Goal: Information Seeking & Learning: Learn about a topic

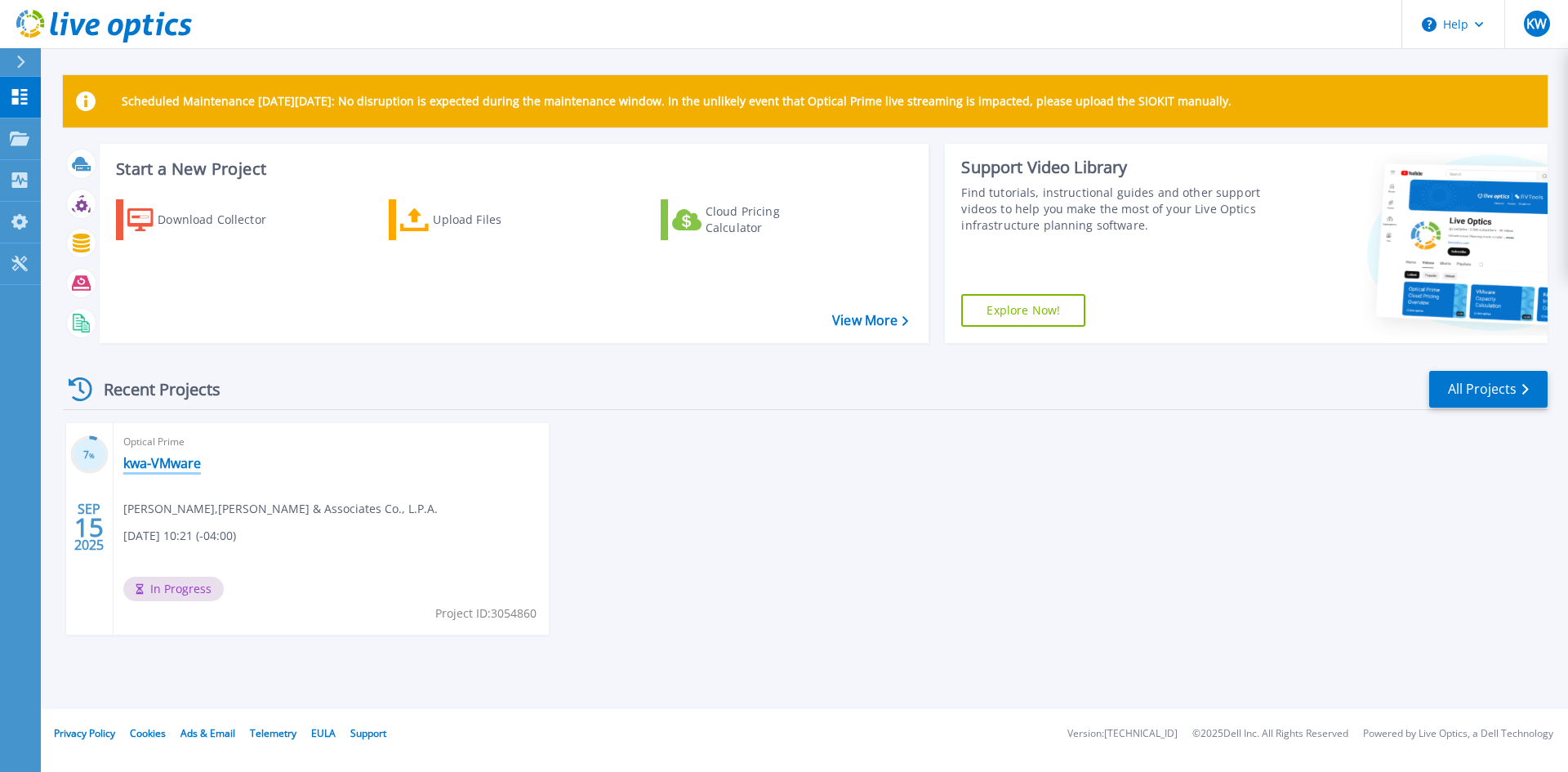
click at [164, 462] on link "kwa-VMware" at bounding box center [162, 463] width 78 height 17
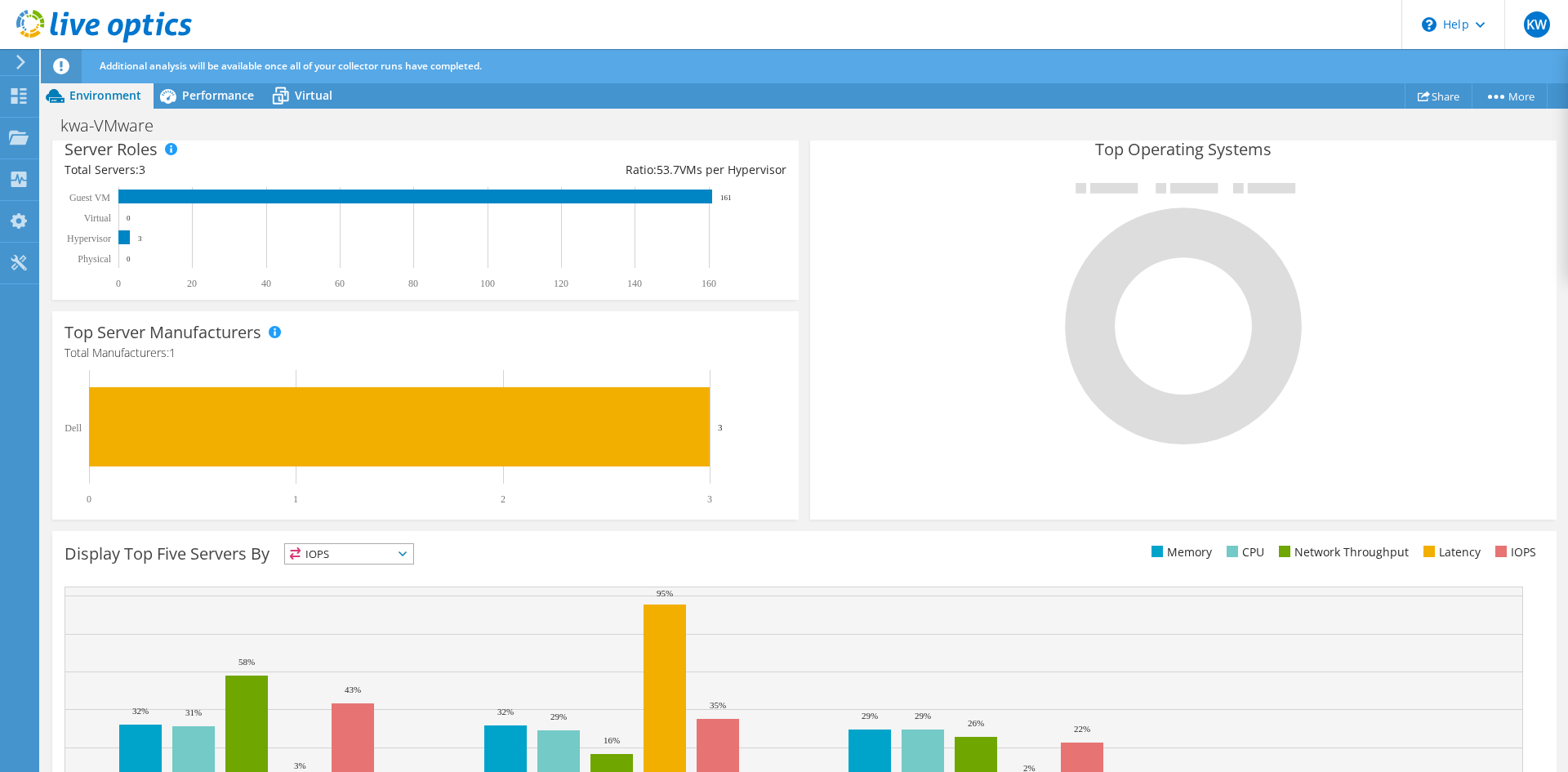
scroll to position [414, 0]
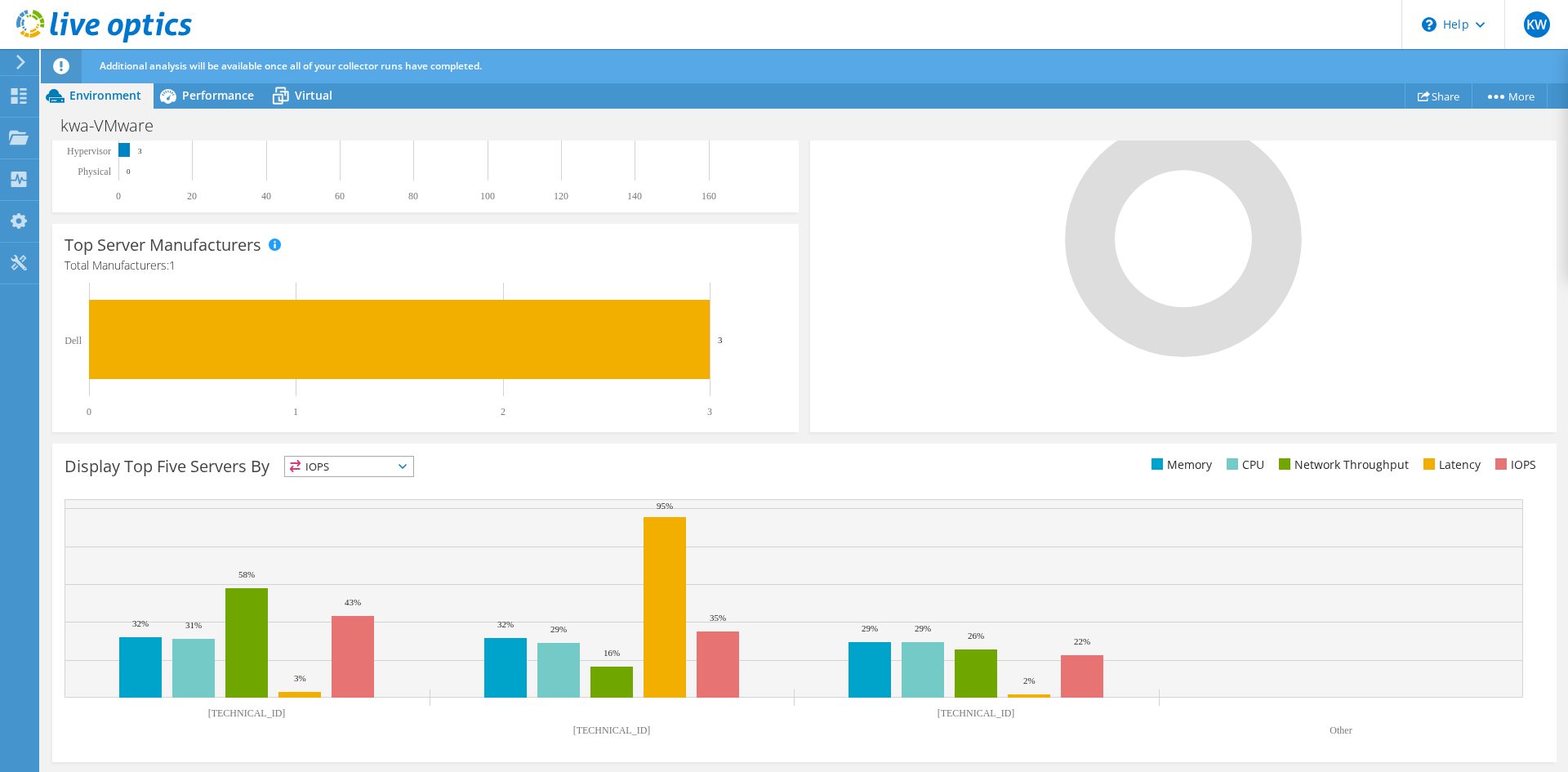
click at [377, 465] on span "IOPS" at bounding box center [349, 466] width 128 height 19
click at [355, 507] on li "Memory" at bounding box center [349, 511] width 128 height 23
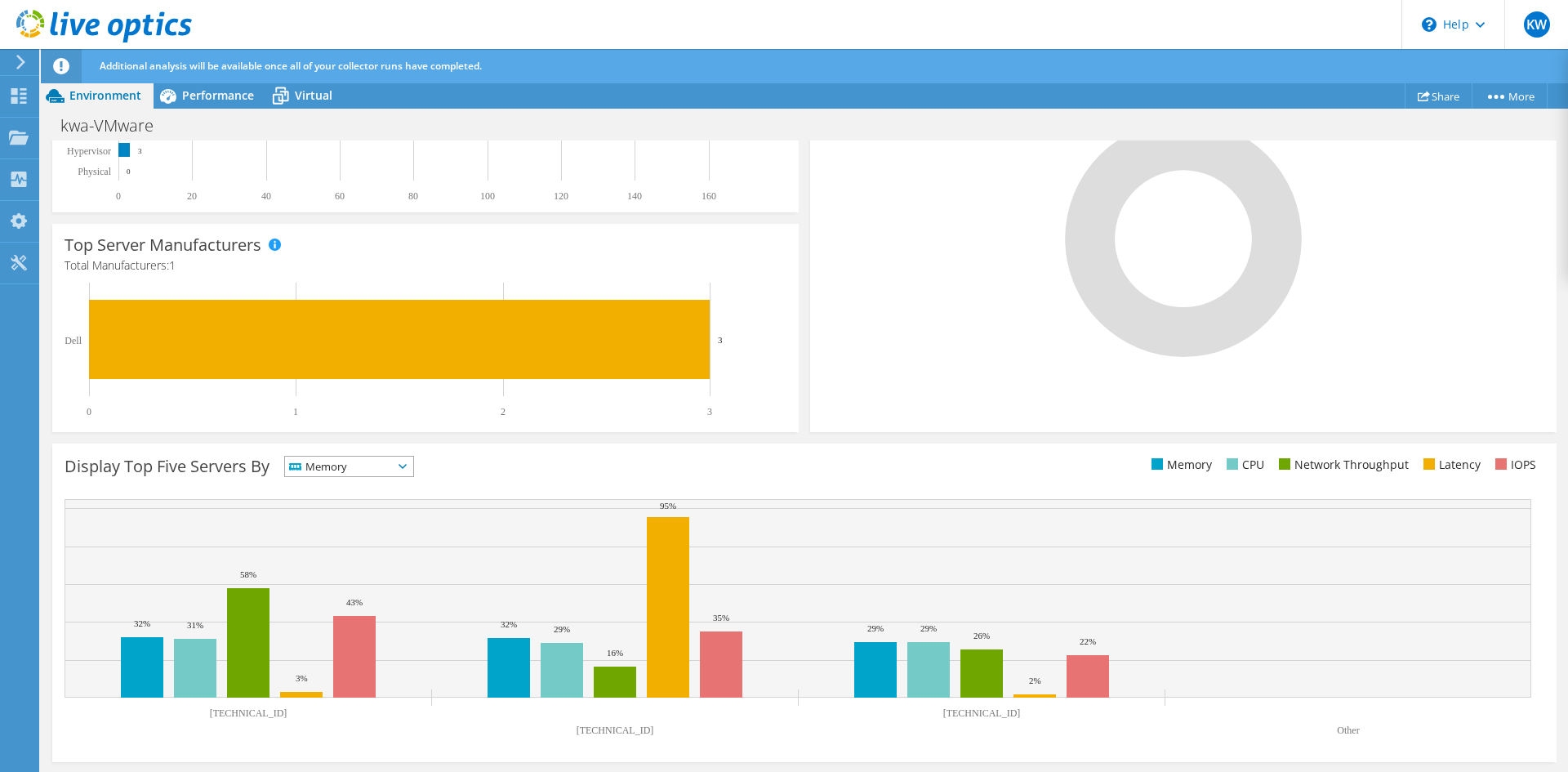
click at [364, 467] on span "Memory" at bounding box center [339, 466] width 108 height 19
click at [364, 481] on li "IOPS" at bounding box center [349, 488] width 128 height 23
click at [393, 472] on span "IOPS" at bounding box center [339, 466] width 108 height 19
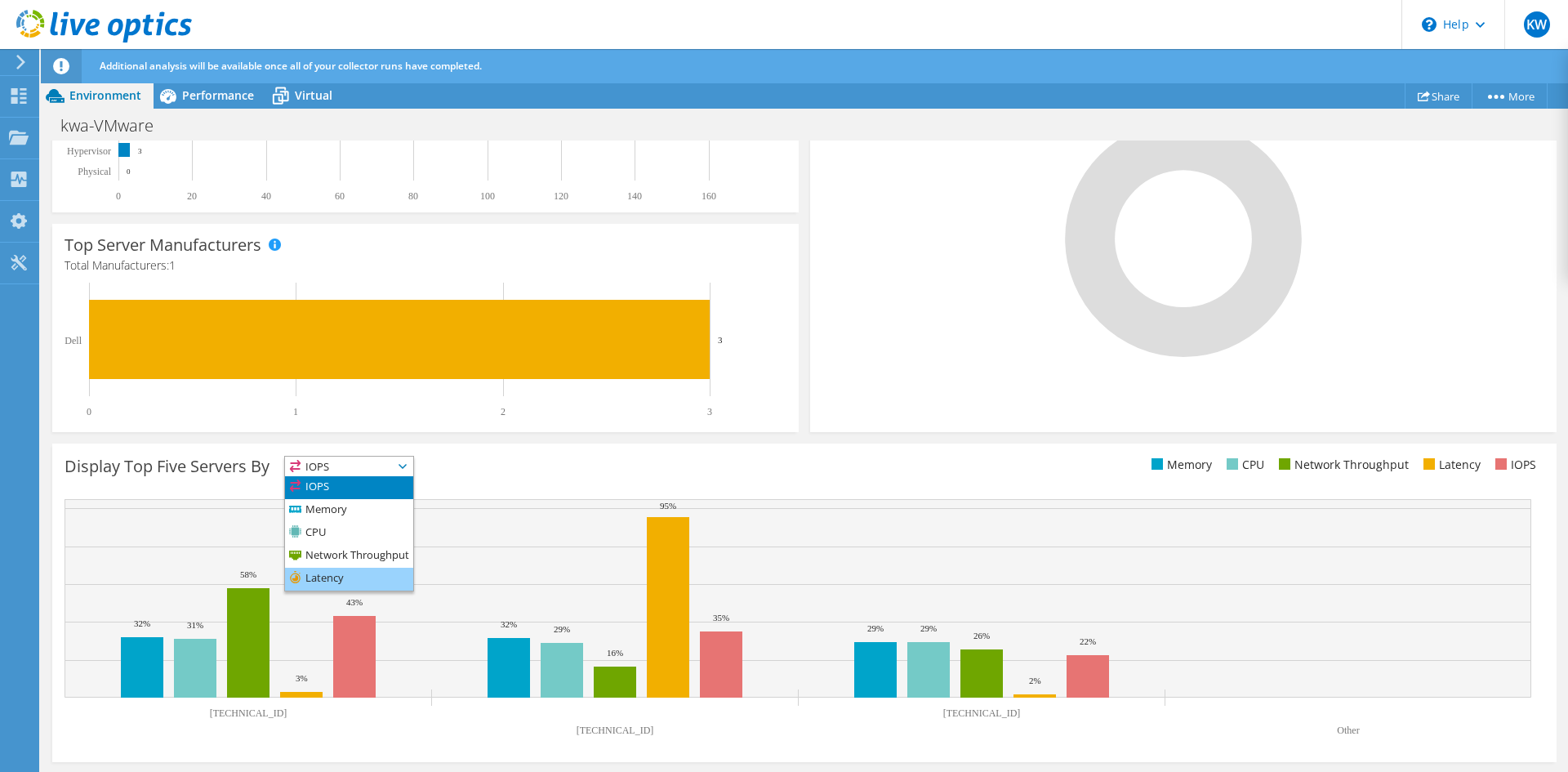
click at [365, 575] on li "Latency" at bounding box center [349, 579] width 128 height 23
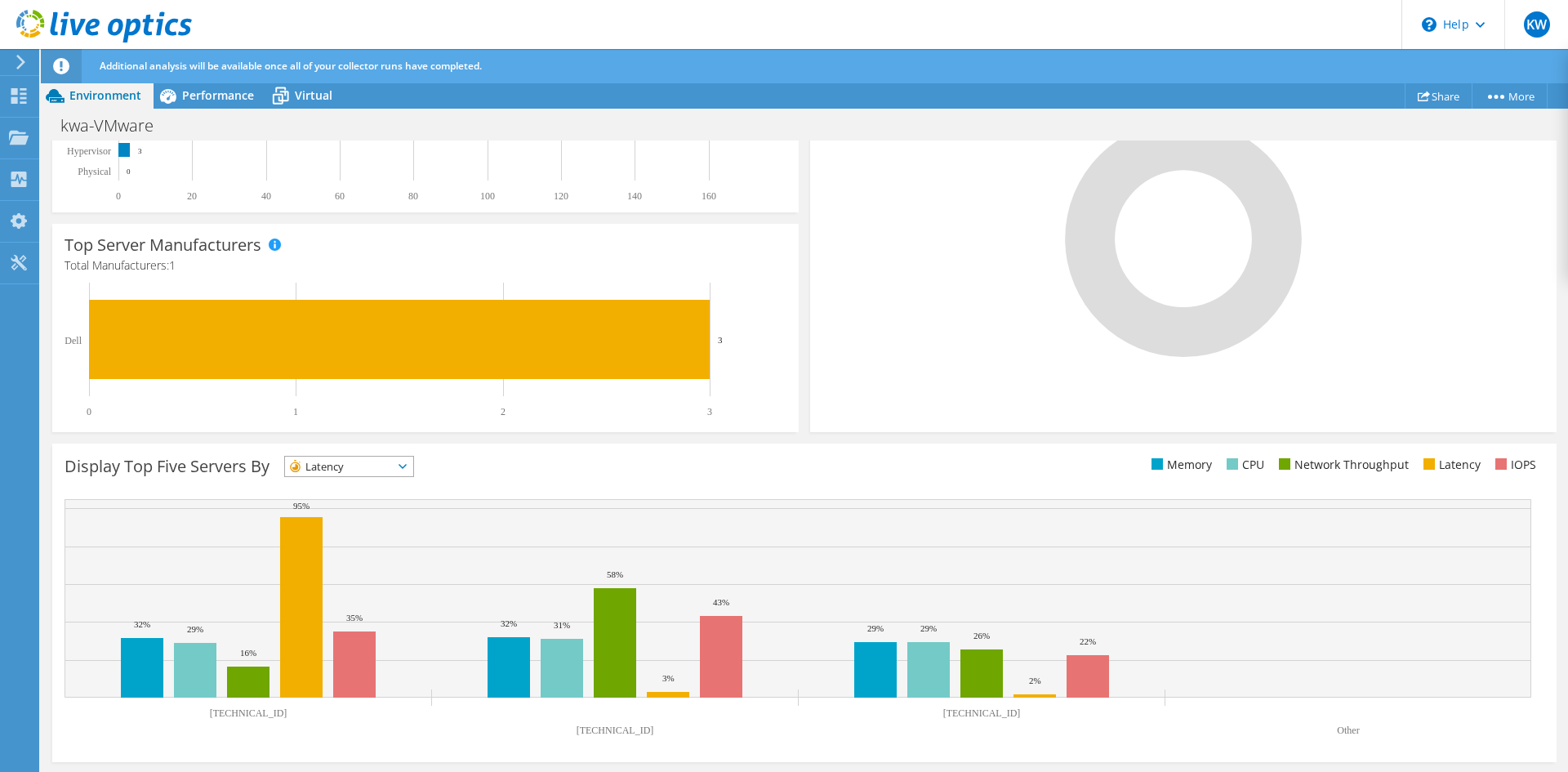
click at [380, 476] on span "Latency" at bounding box center [339, 466] width 108 height 19
click at [355, 528] on li "CPU" at bounding box center [349, 533] width 128 height 23
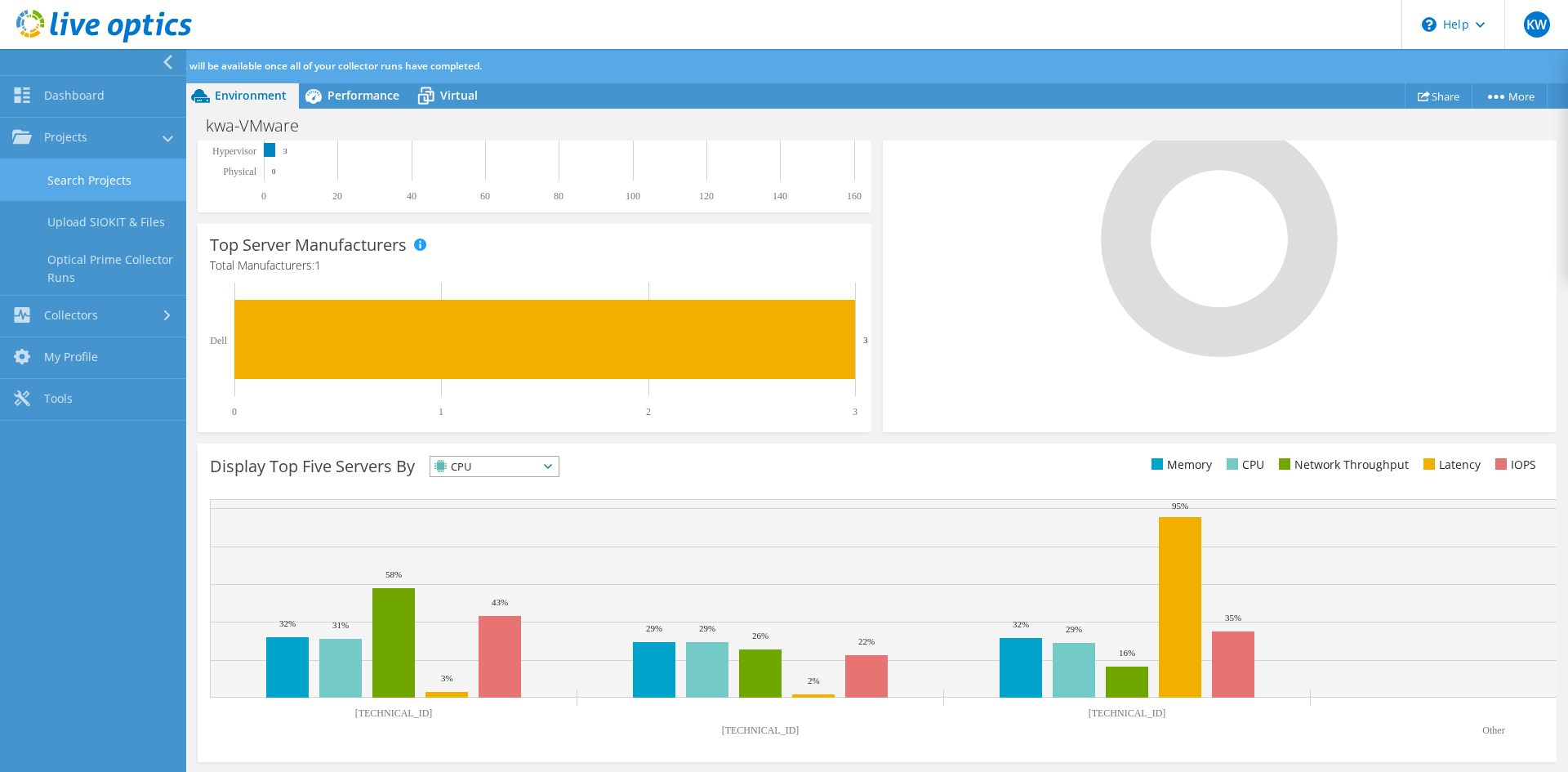
click at [73, 177] on link "Search Projects" at bounding box center [93, 180] width 186 height 41
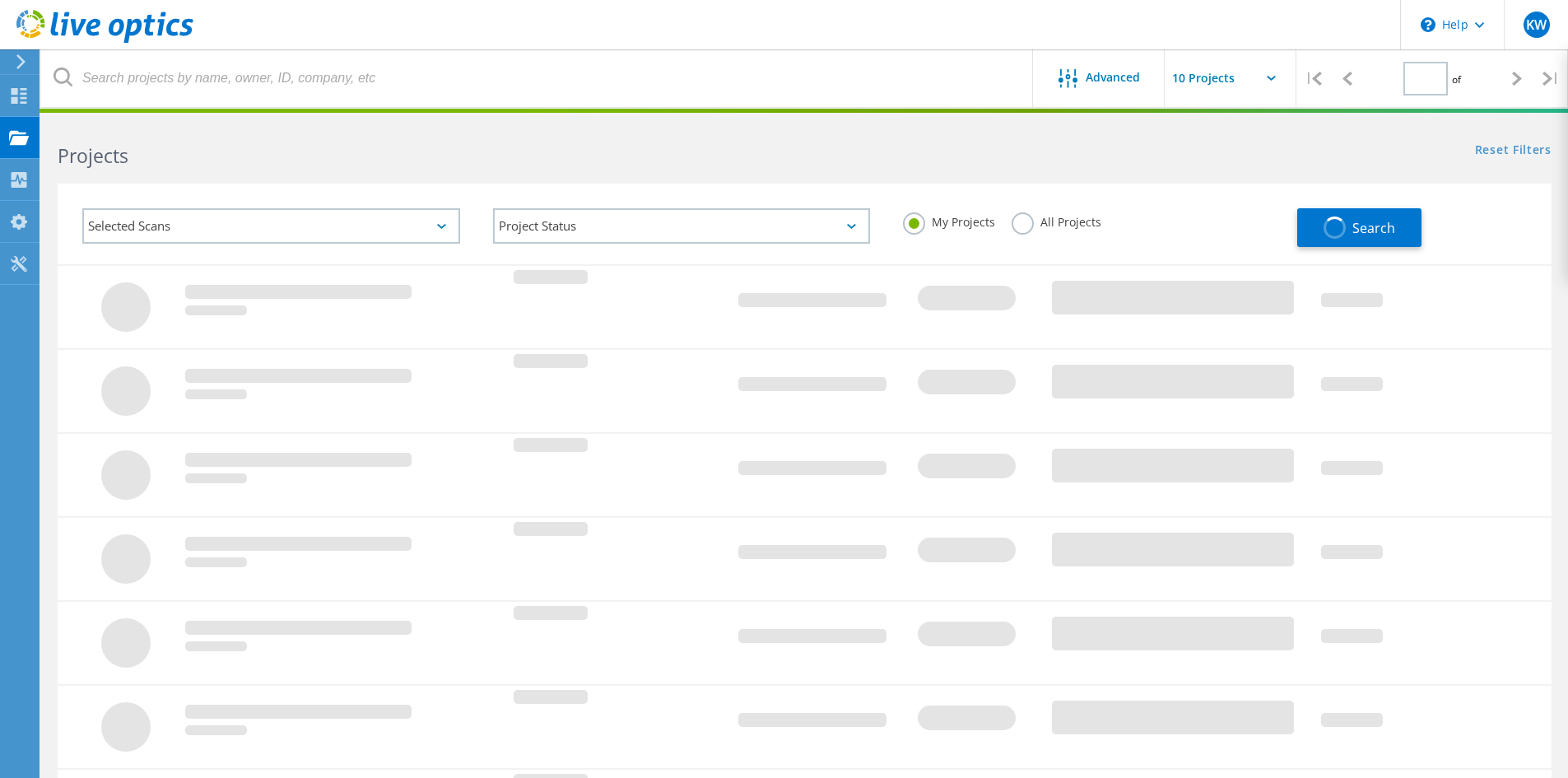
type input "1"
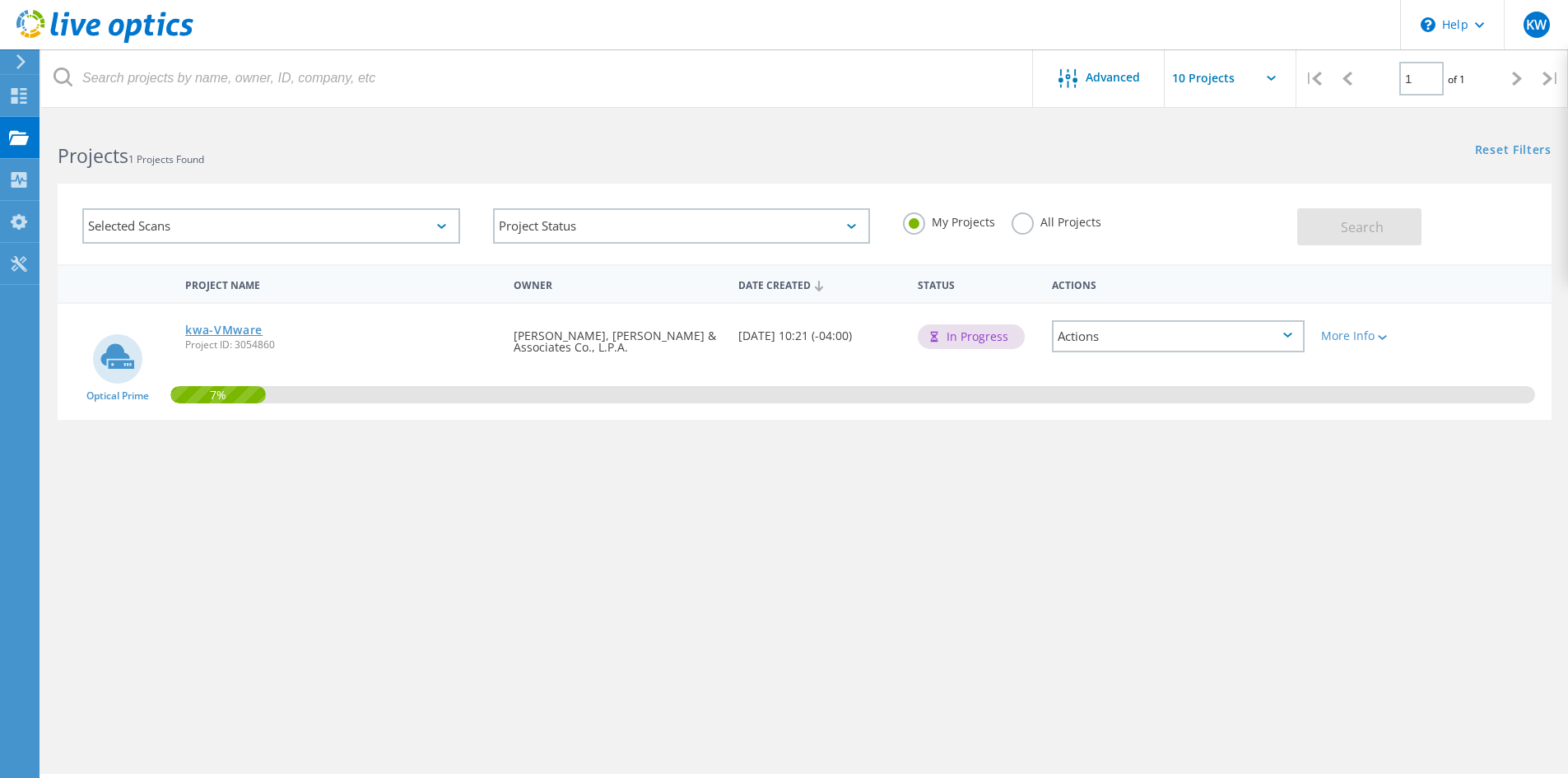
click at [210, 335] on link "kwa-VMware" at bounding box center [223, 330] width 77 height 12
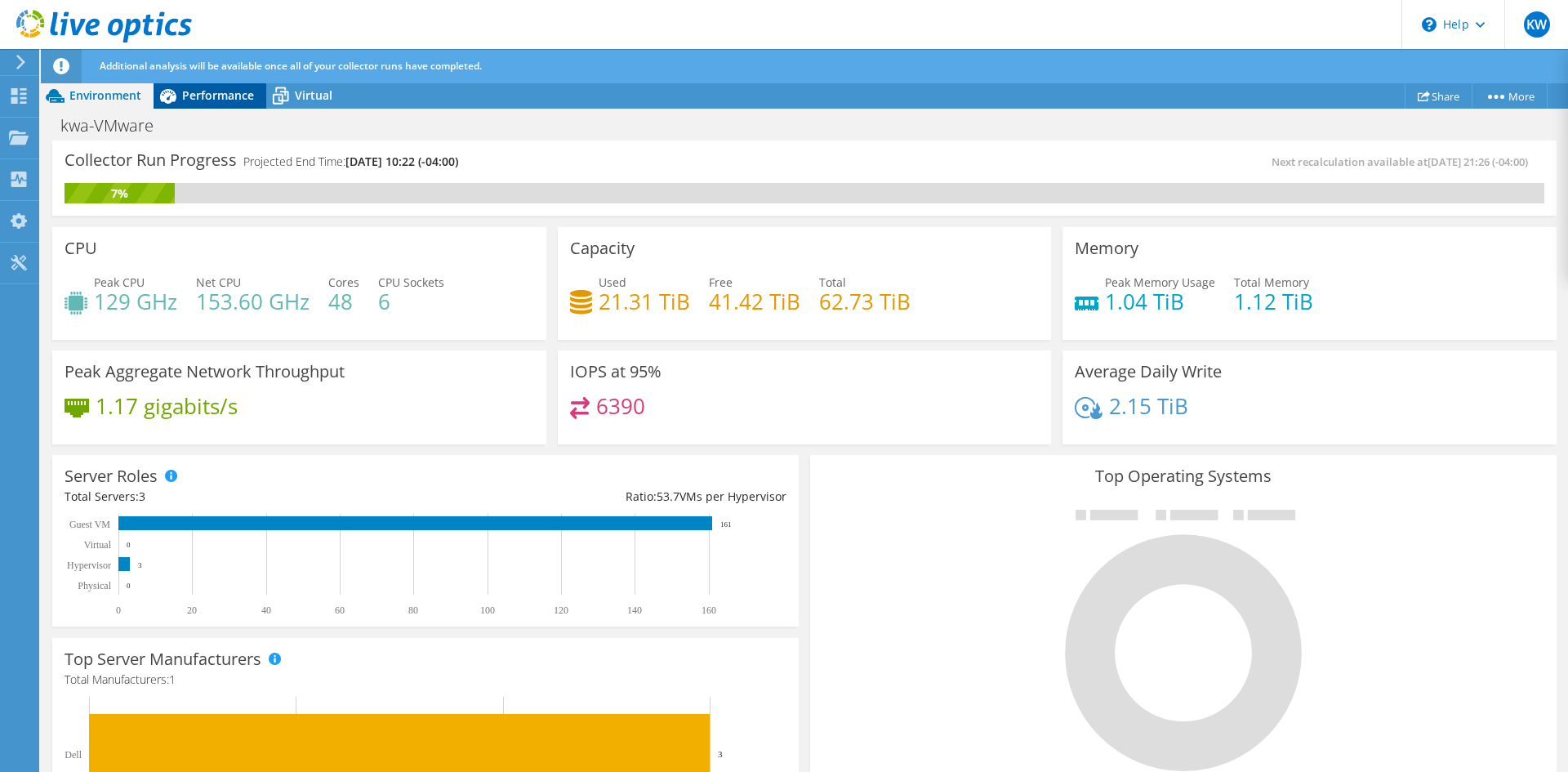
click at [233, 89] on span "Performance" at bounding box center [217, 95] width 71 height 16
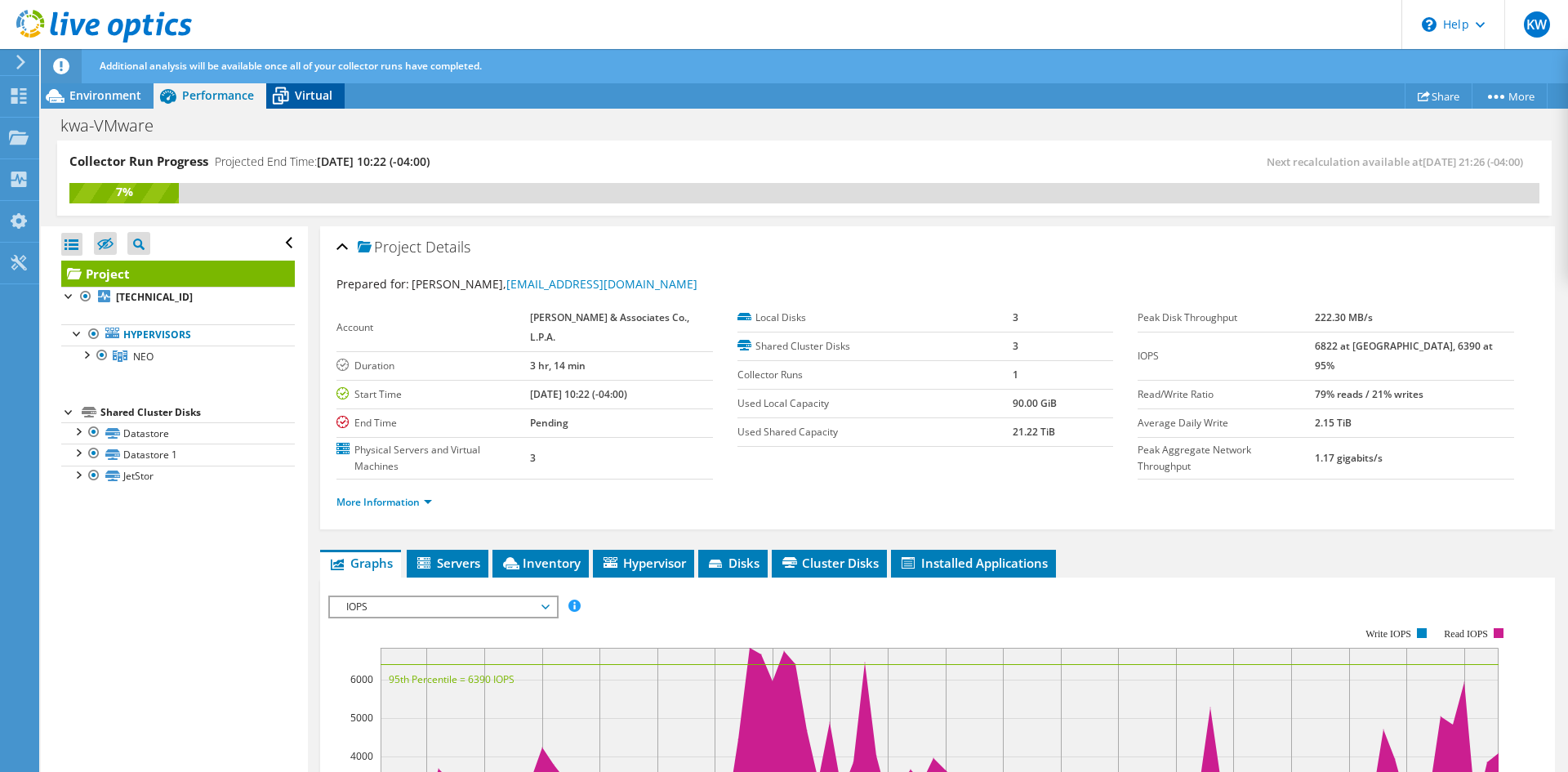
click at [314, 102] on span "Virtual" at bounding box center [313, 95] width 38 height 16
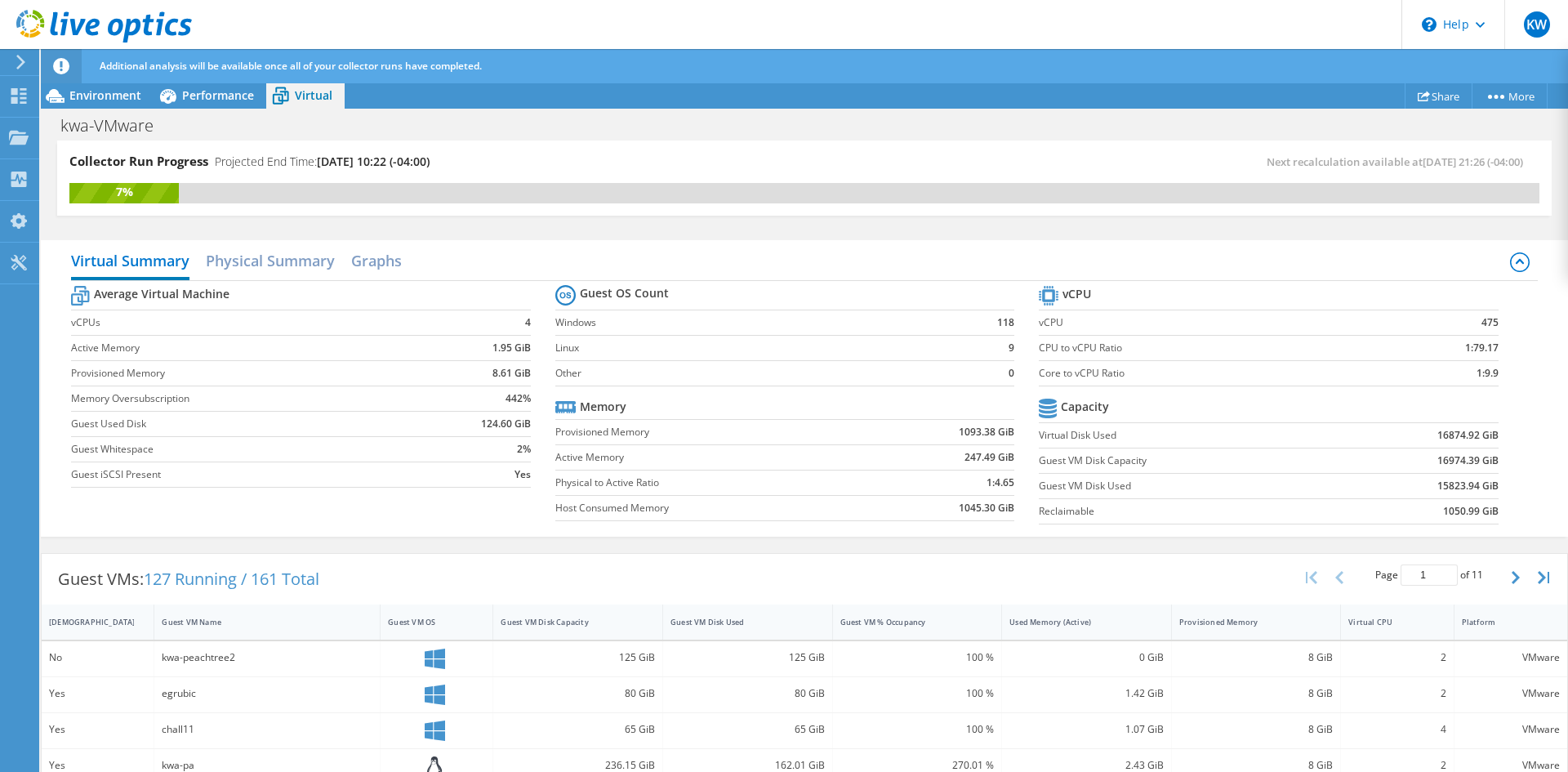
scroll to position [82, 0]
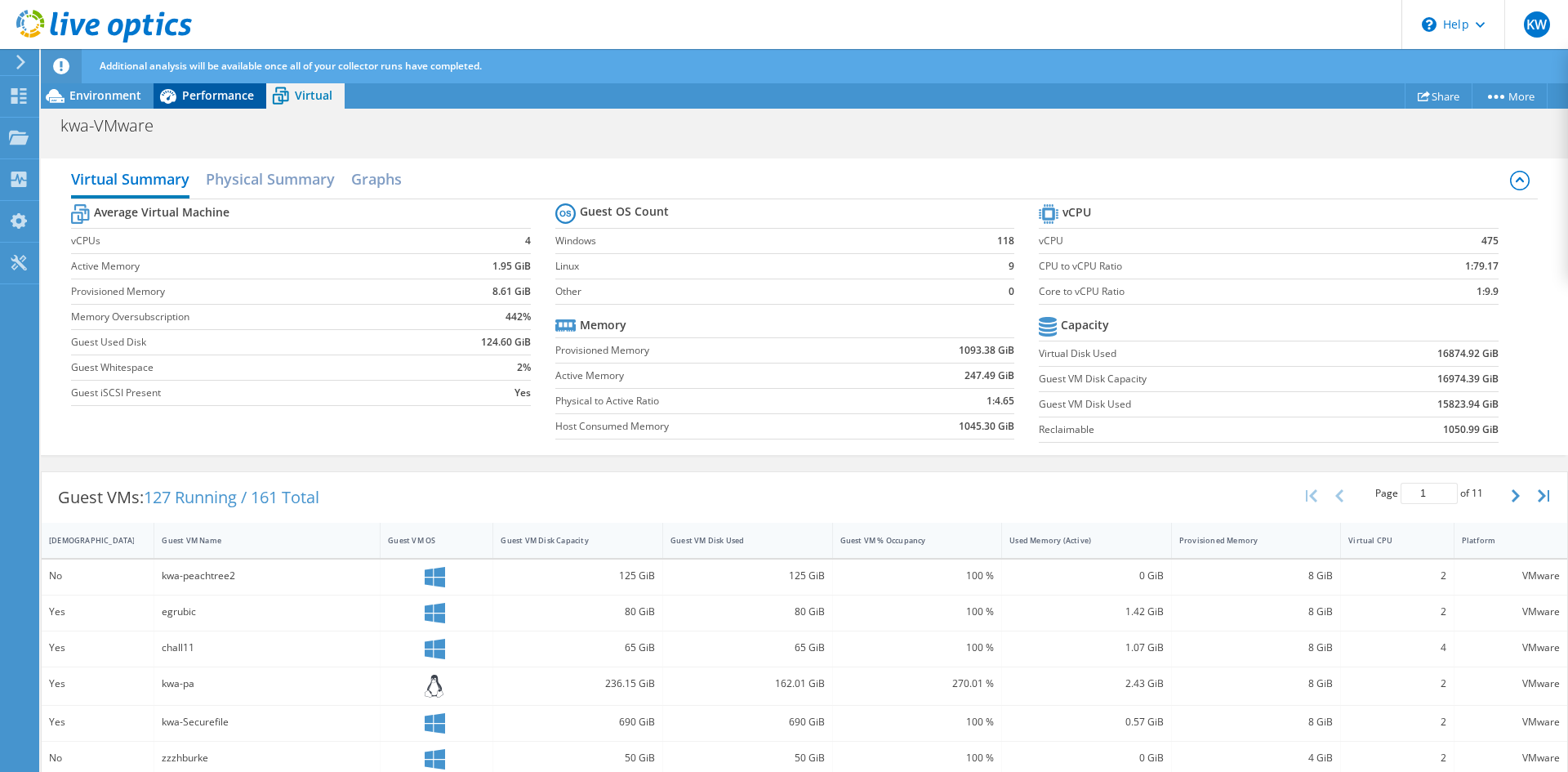
click at [198, 94] on span "Performance" at bounding box center [217, 95] width 71 height 16
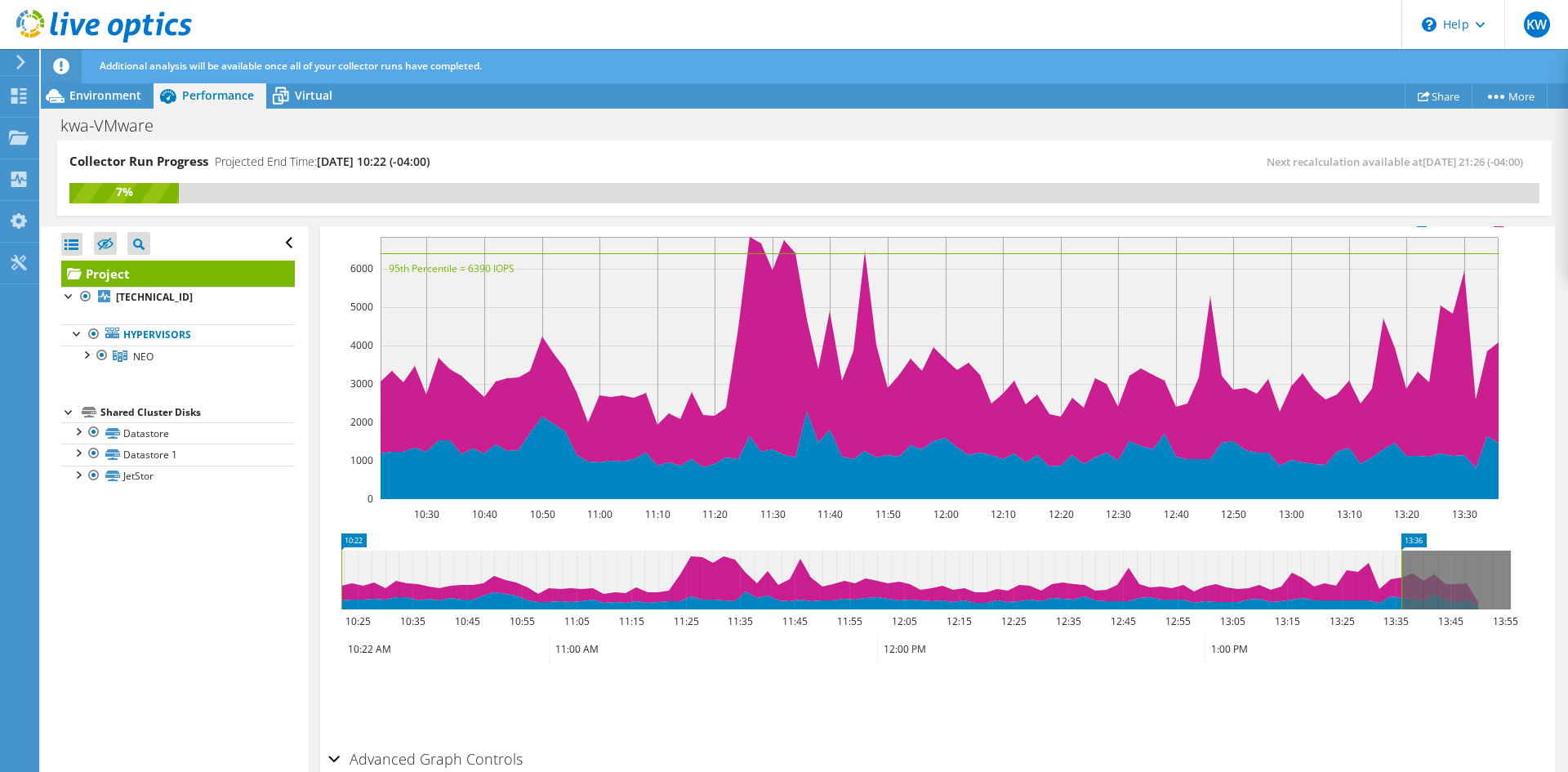
scroll to position [166, 0]
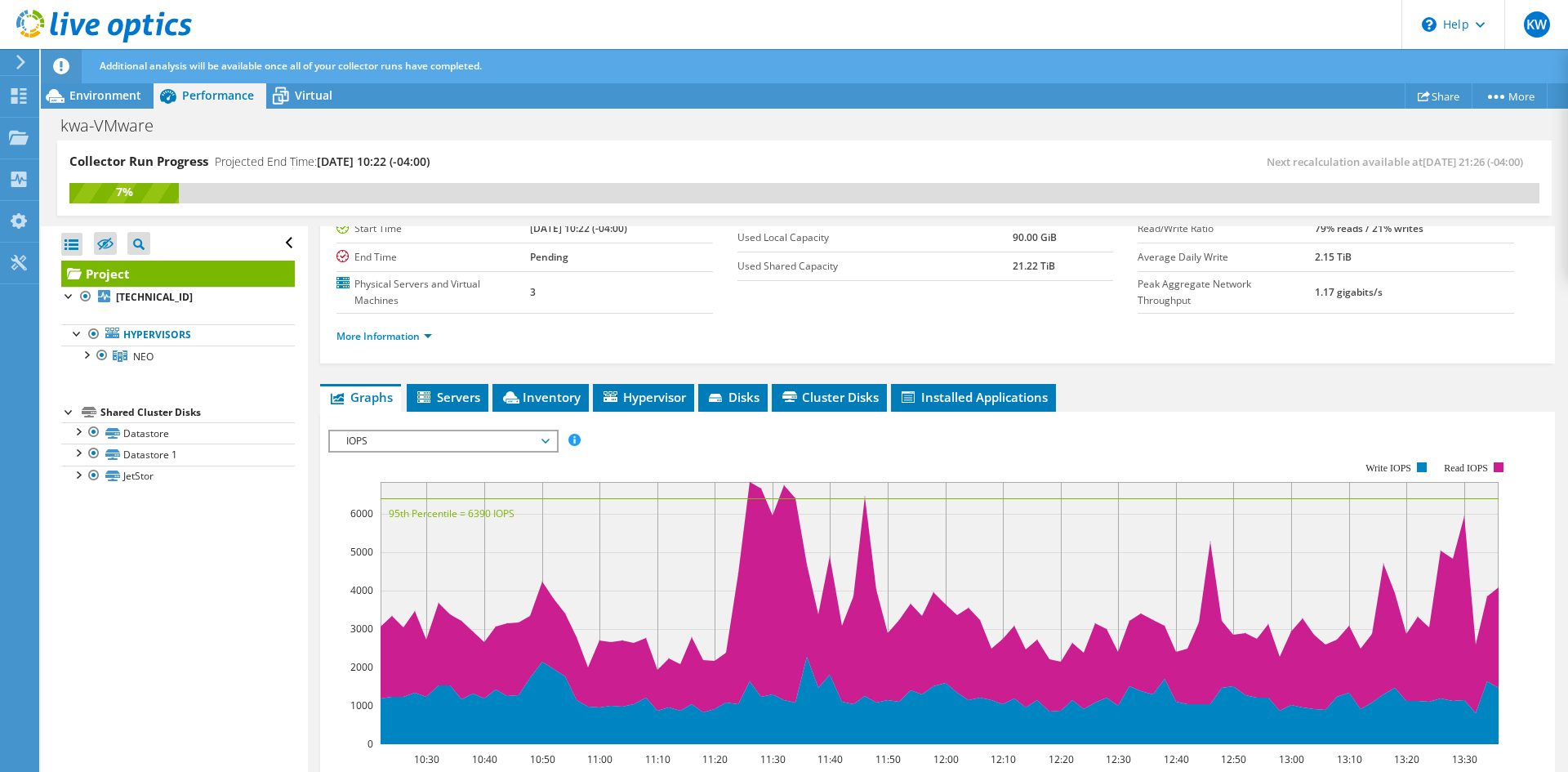
click at [456, 437] on span "IOPS" at bounding box center [443, 441] width 210 height 19
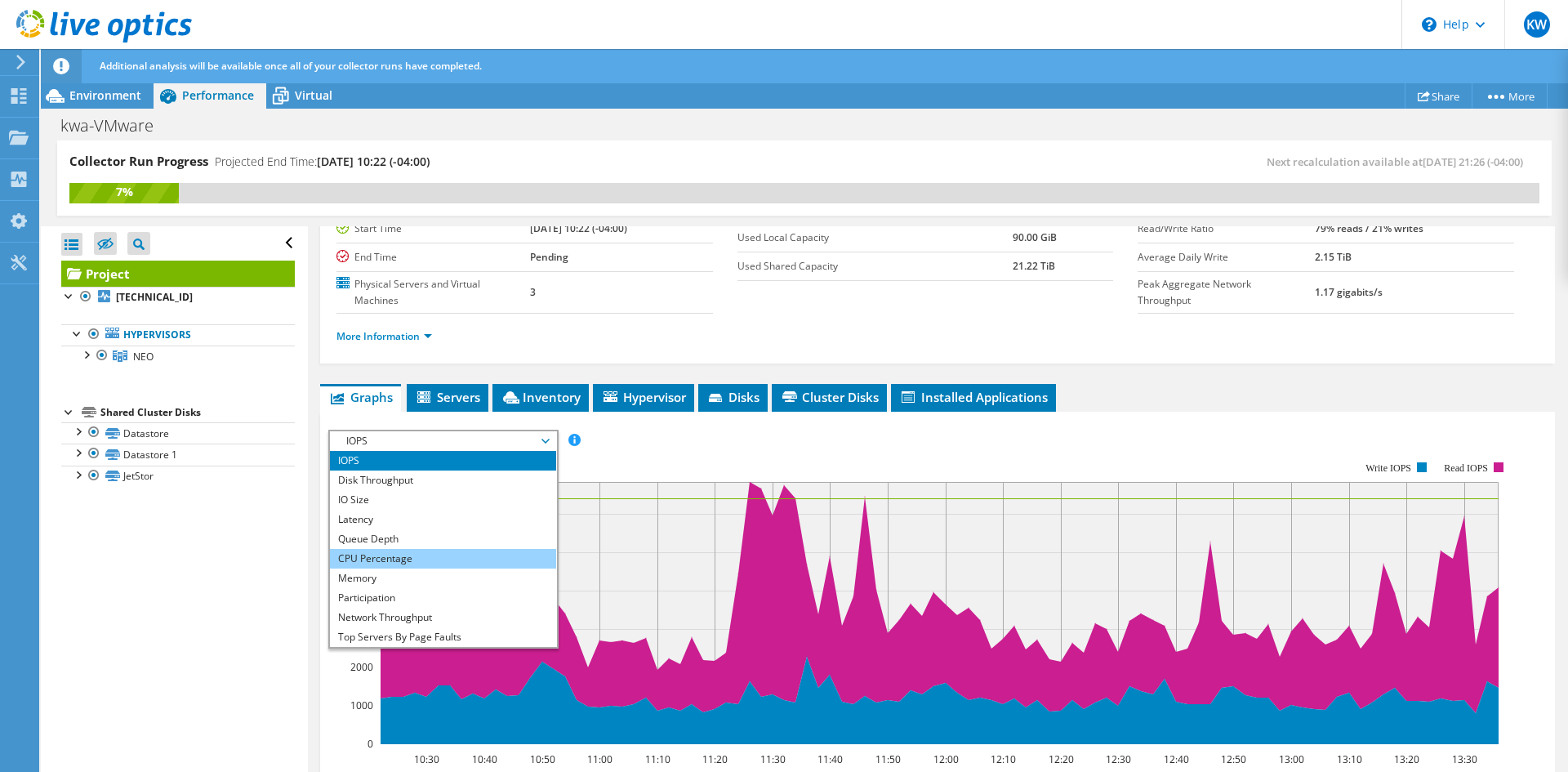
click at [404, 558] on li "CPU Percentage" at bounding box center [443, 558] width 226 height 19
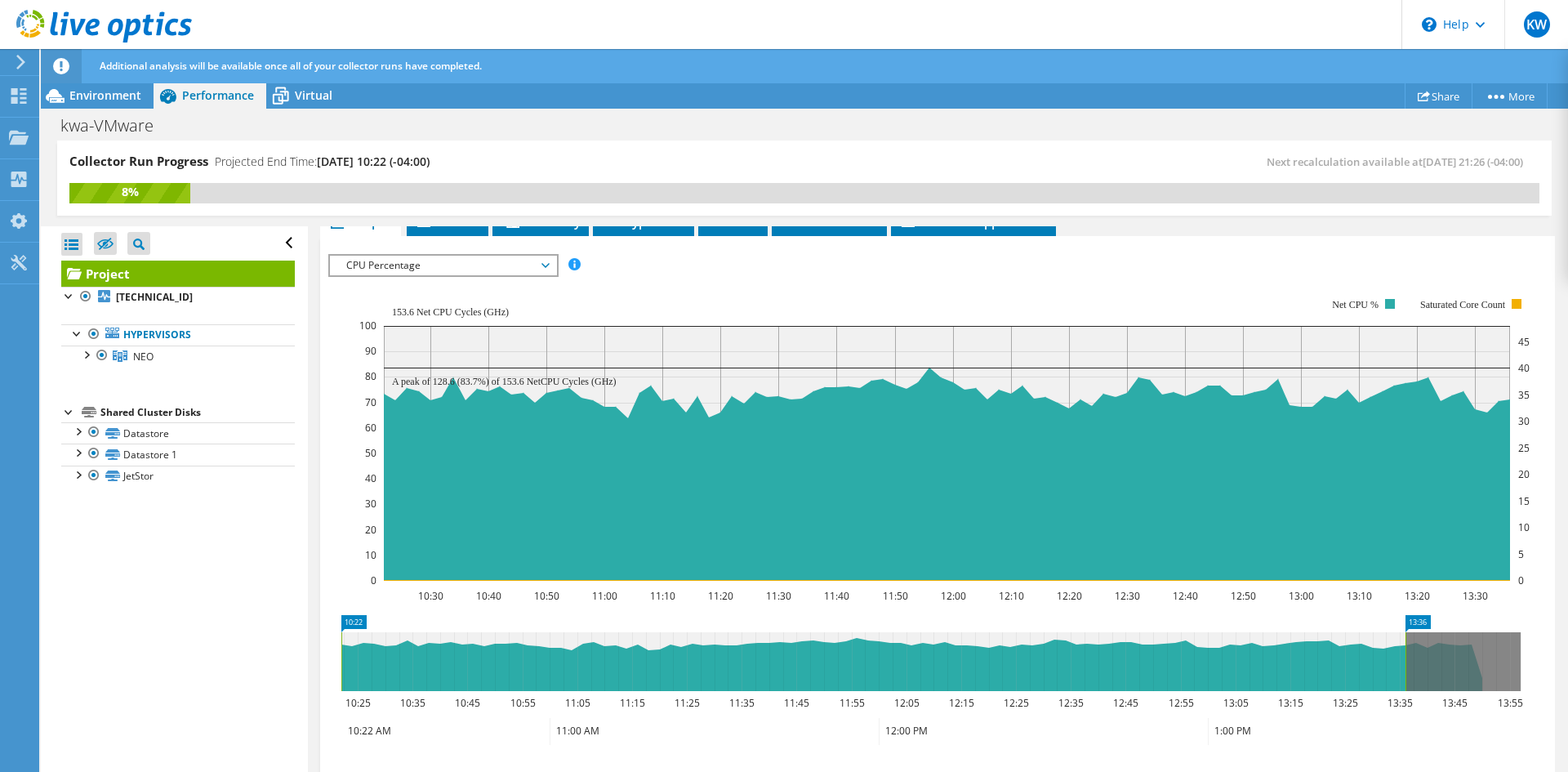
scroll to position [505, 0]
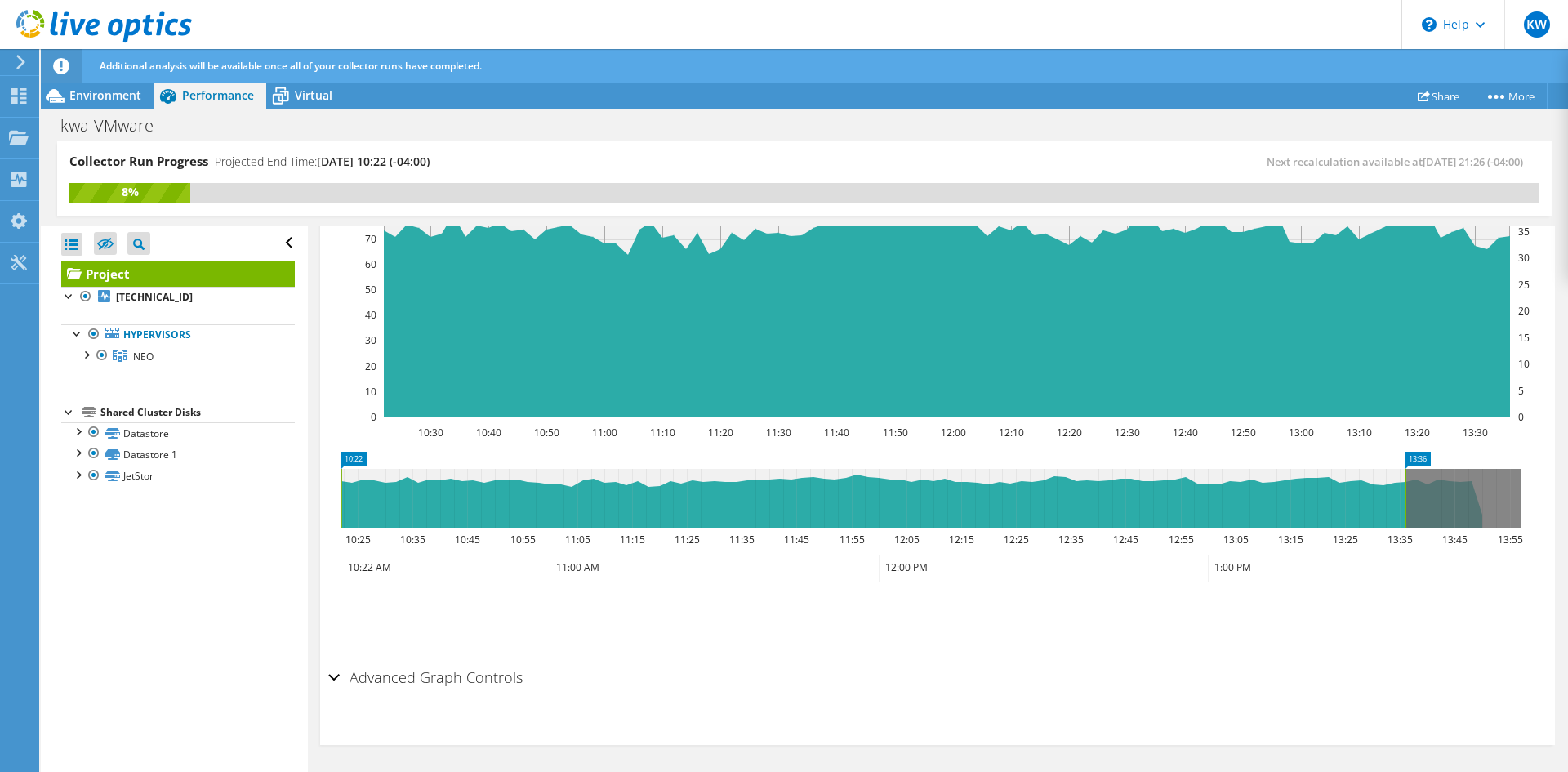
click at [423, 671] on h2 "Advanced Graph Controls" at bounding box center [425, 677] width 194 height 33
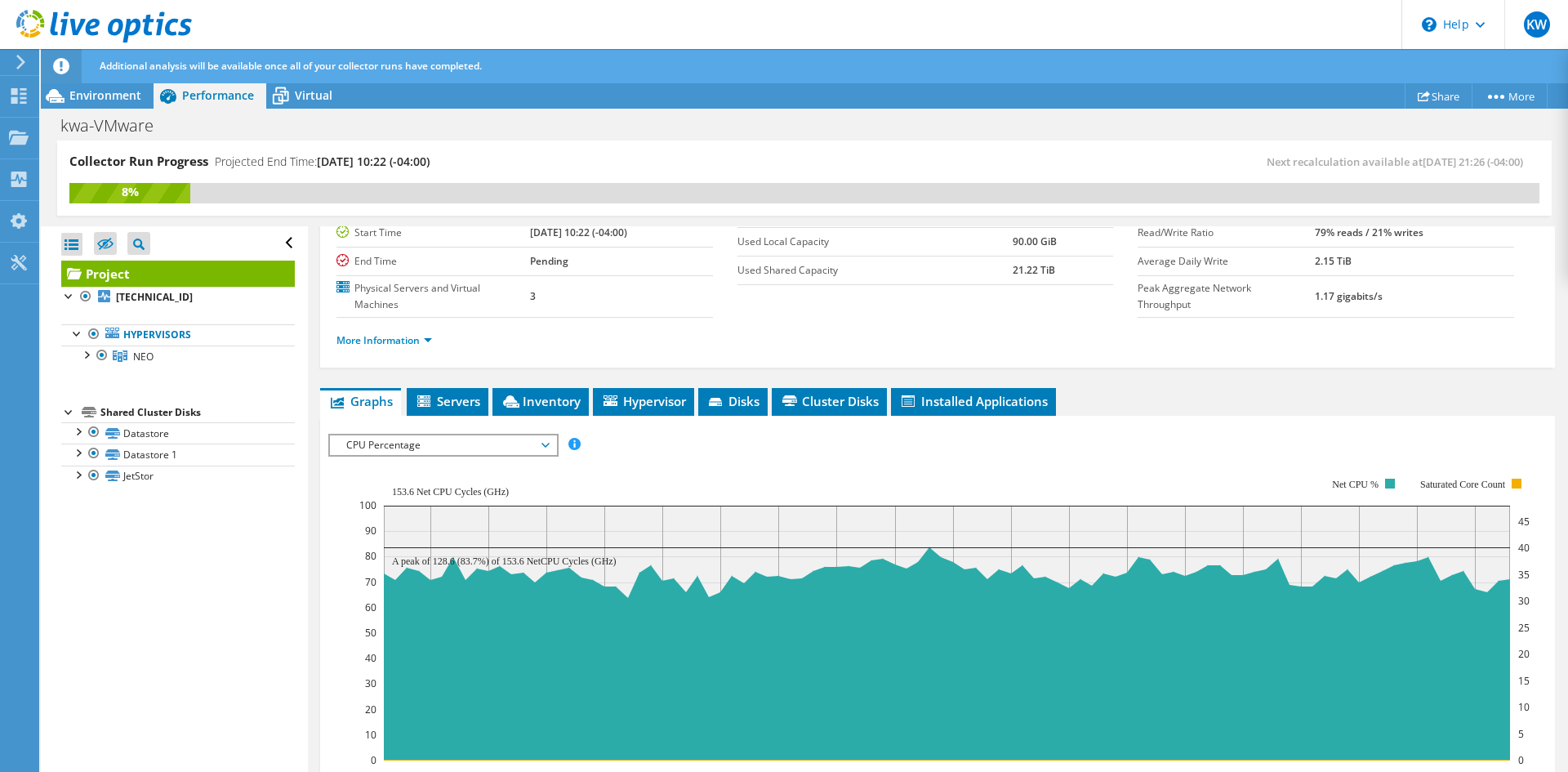
scroll to position [325, 0]
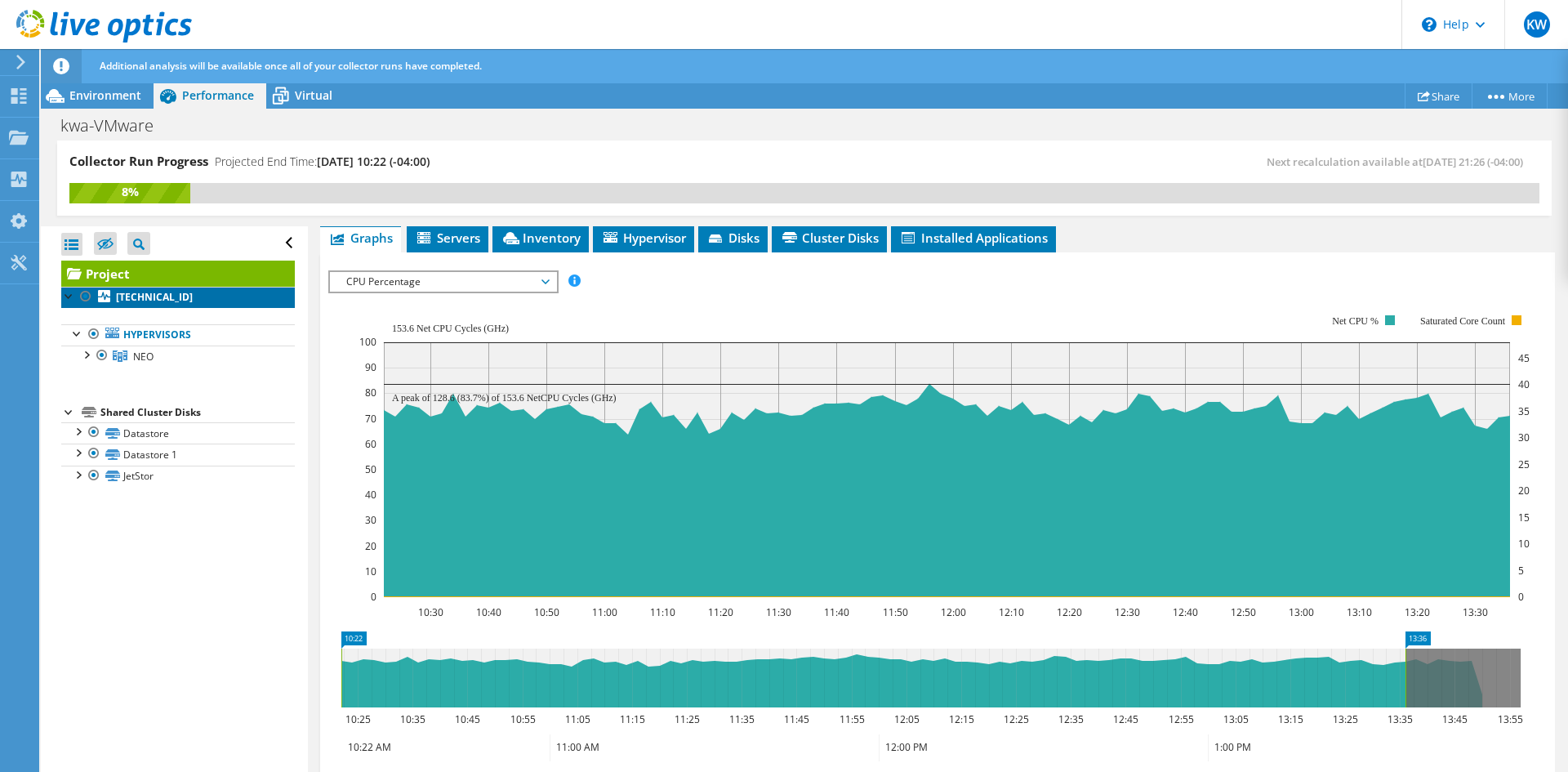
click at [114, 297] on link "10.32.43.7" at bounding box center [177, 297] width 234 height 21
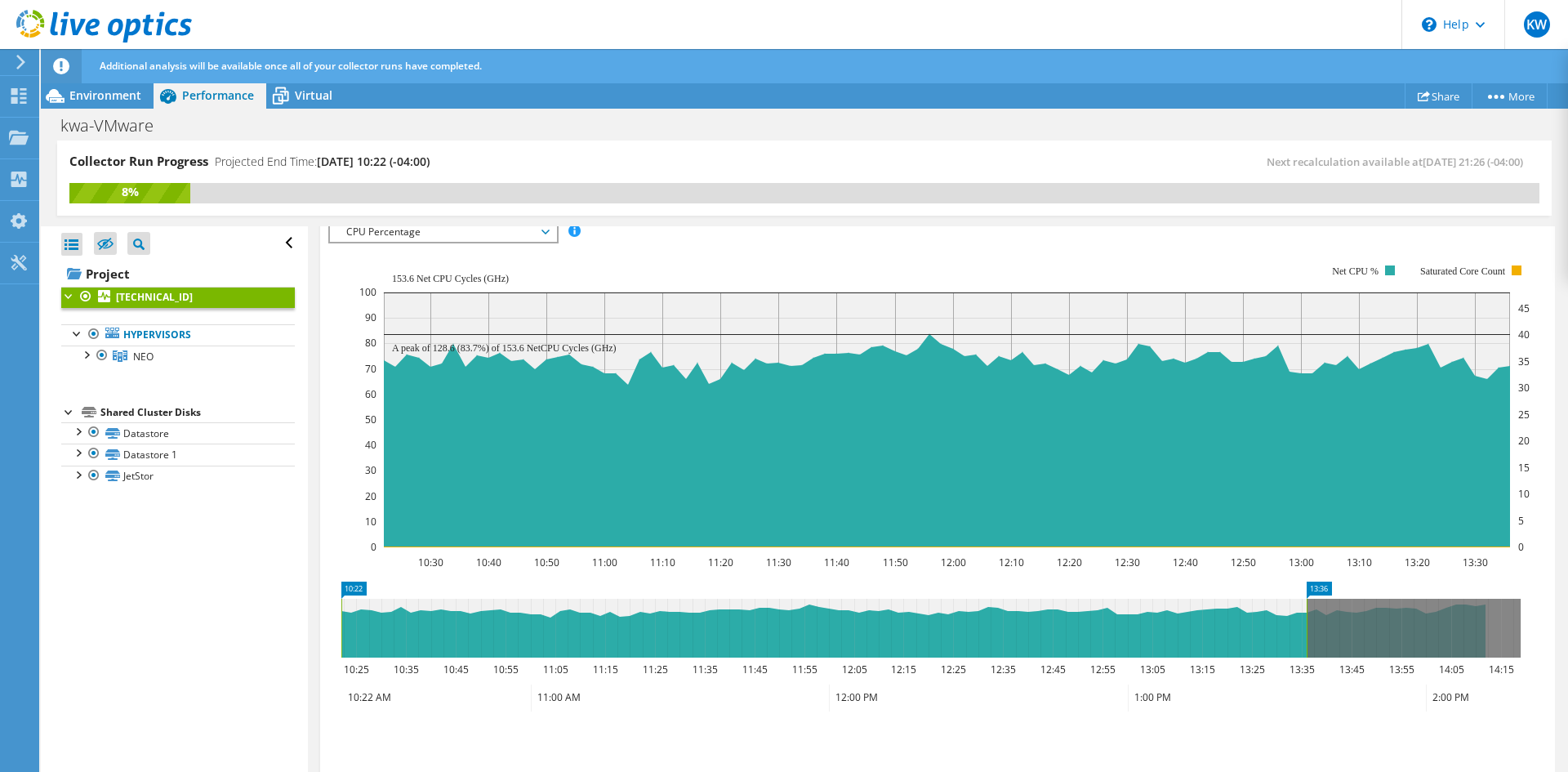
scroll to position [275, 0]
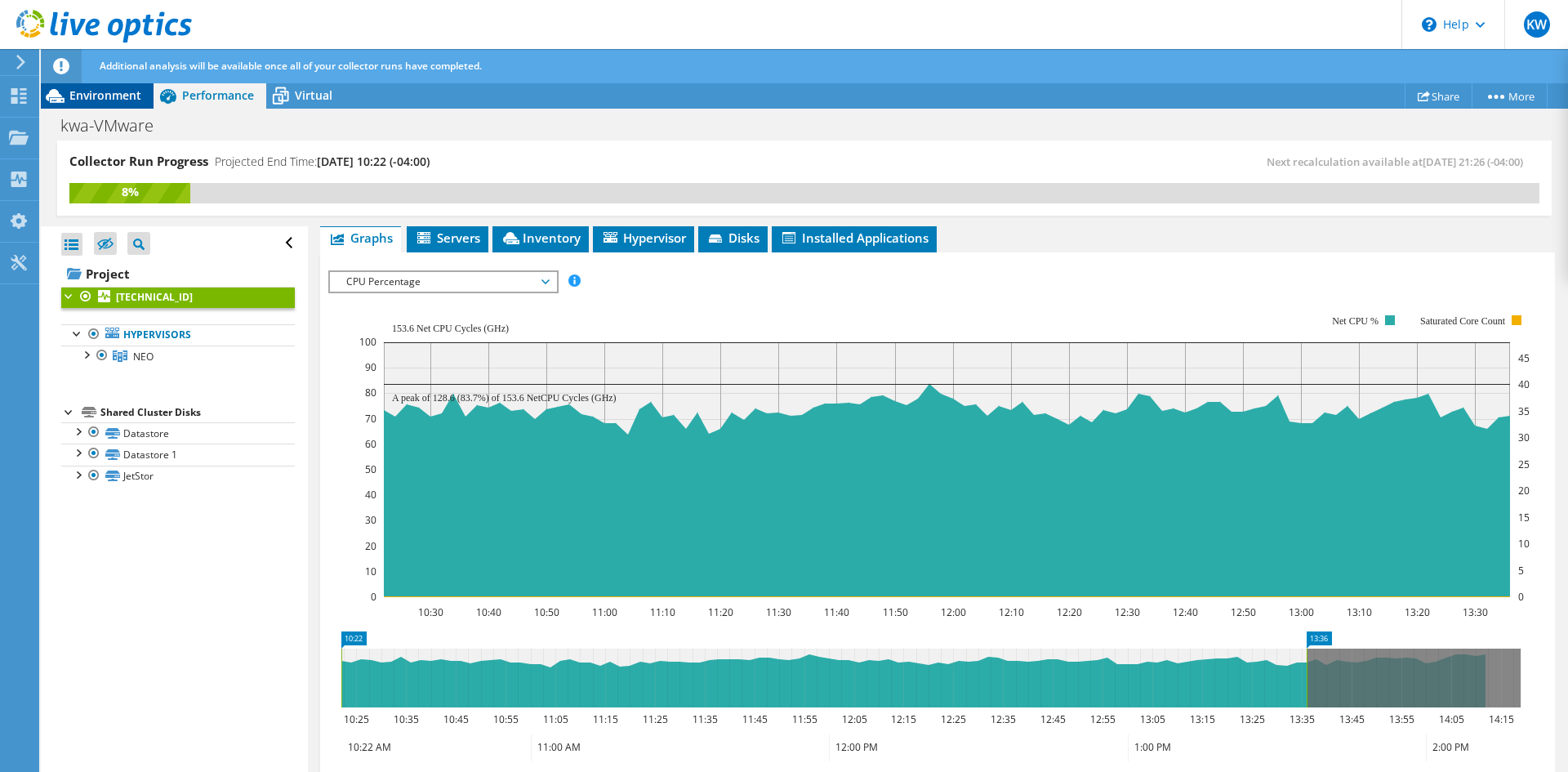
click at [100, 87] on span "Environment" at bounding box center [105, 95] width 71 height 16
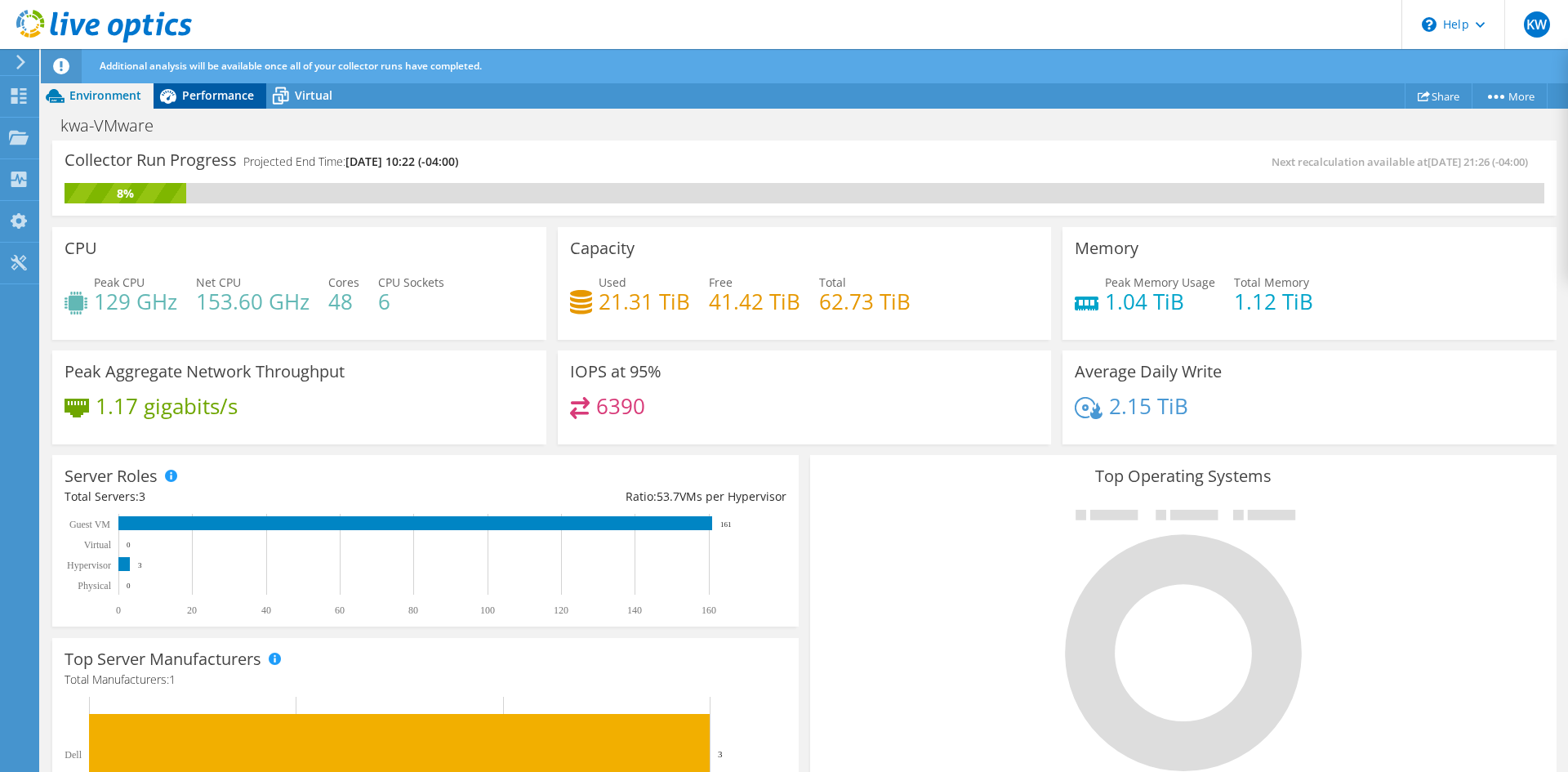
click at [197, 94] on span "Performance" at bounding box center [217, 95] width 71 height 16
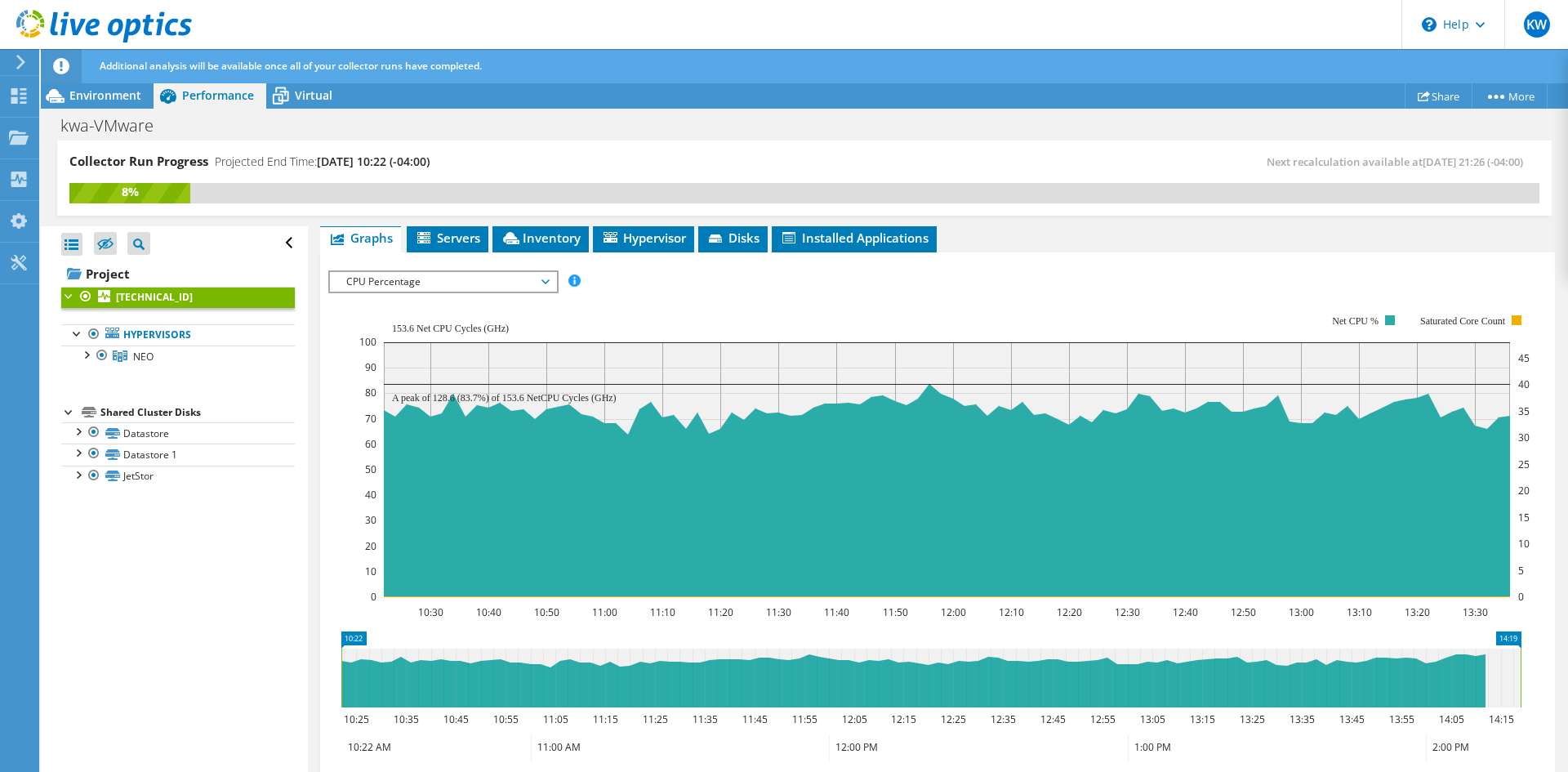
drag, startPoint x: 1313, startPoint y: 635, endPoint x: 1567, endPoint y: 643, distance: 254.1
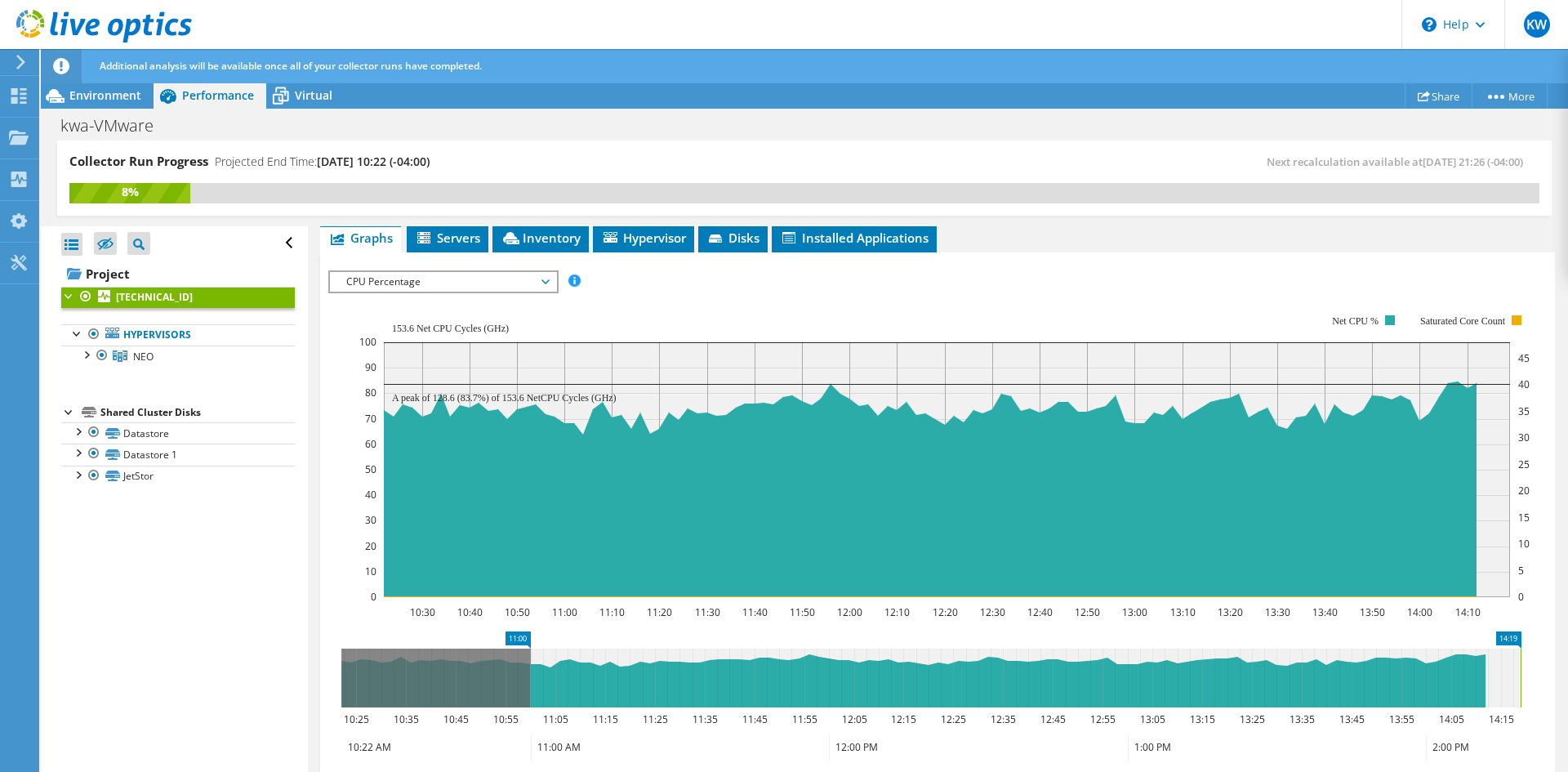
drag, startPoint x: 346, startPoint y: 642, endPoint x: 535, endPoint y: 693, distance: 195.8
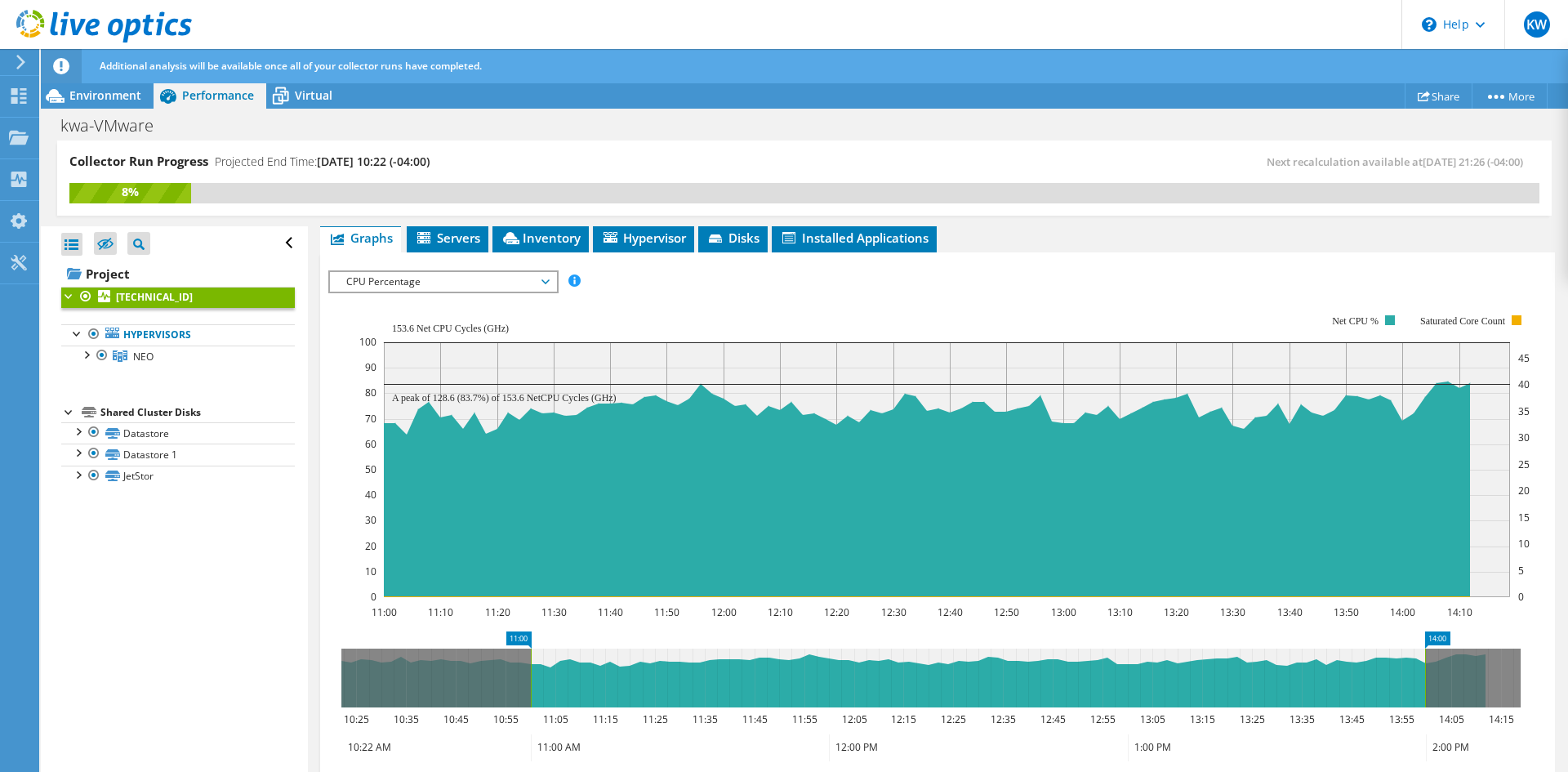
drag, startPoint x: 1509, startPoint y: 642, endPoint x: 1416, endPoint y: 657, distance: 94.2
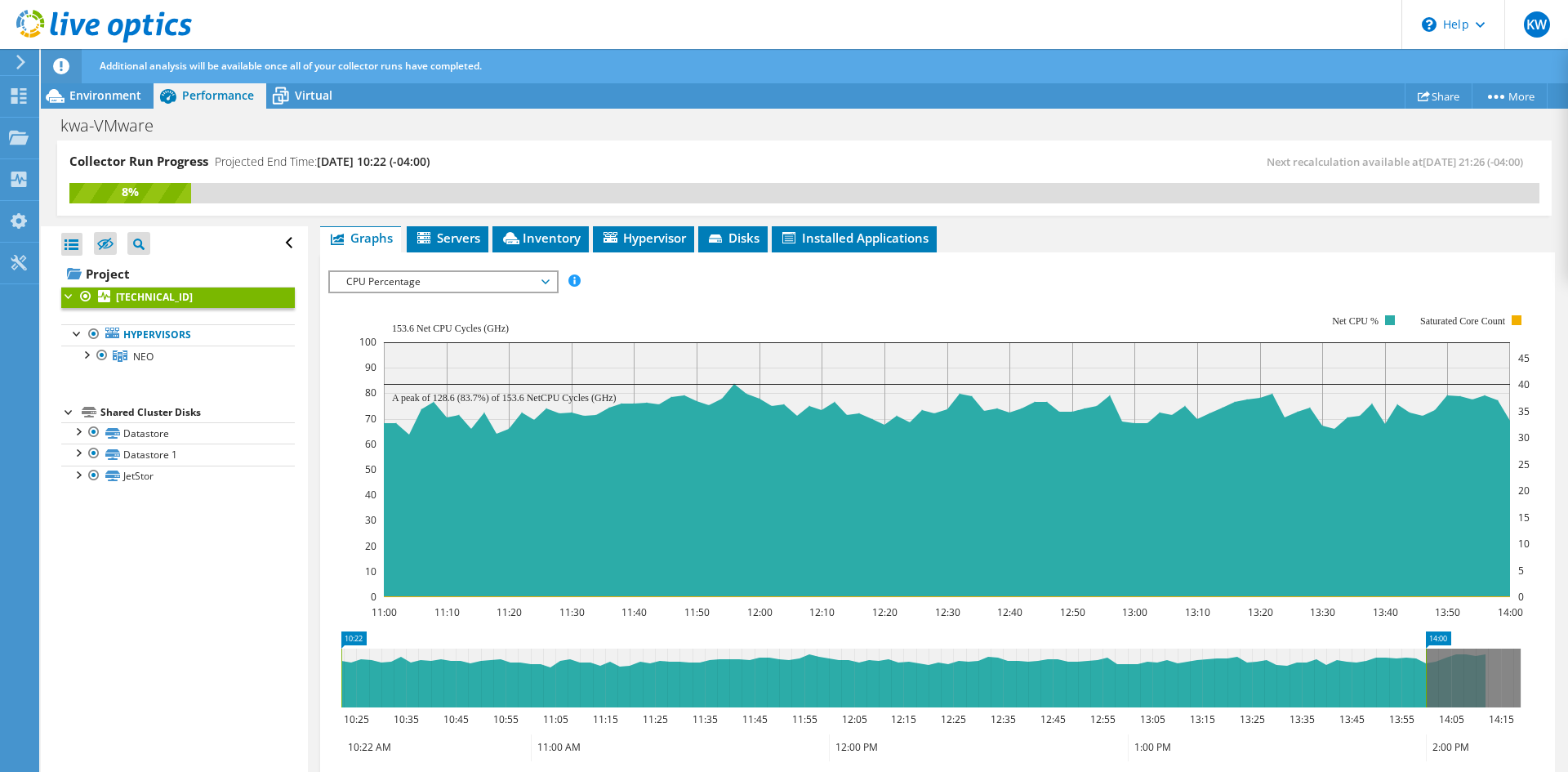
drag, startPoint x: 522, startPoint y: 642, endPoint x: 324, endPoint y: 662, distance: 199.0
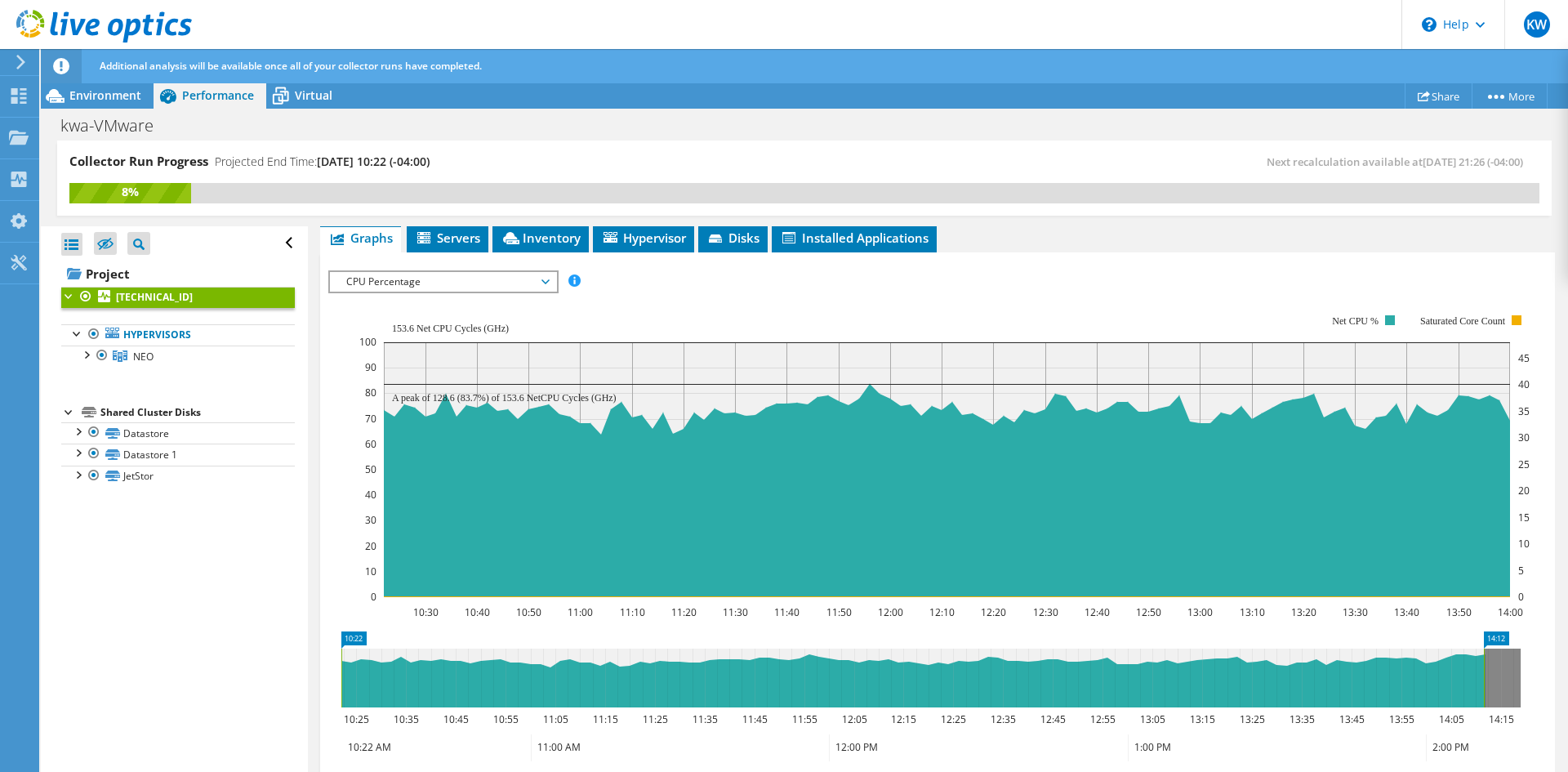
drag, startPoint x: 1436, startPoint y: 639, endPoint x: 1494, endPoint y: 633, distance: 58.3
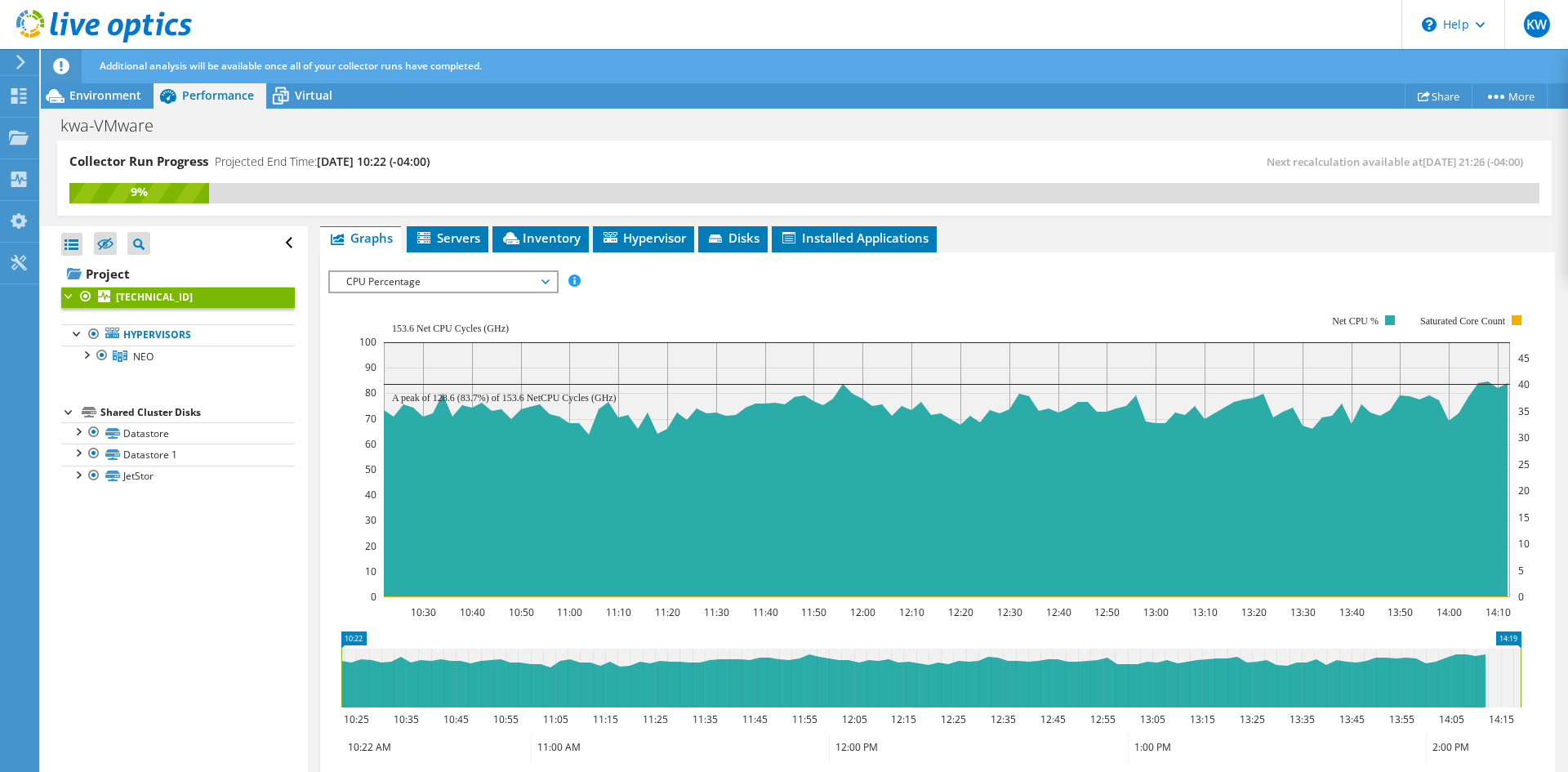
drag, startPoint x: 1499, startPoint y: 641, endPoint x: 1546, endPoint y: 643, distance: 47.0
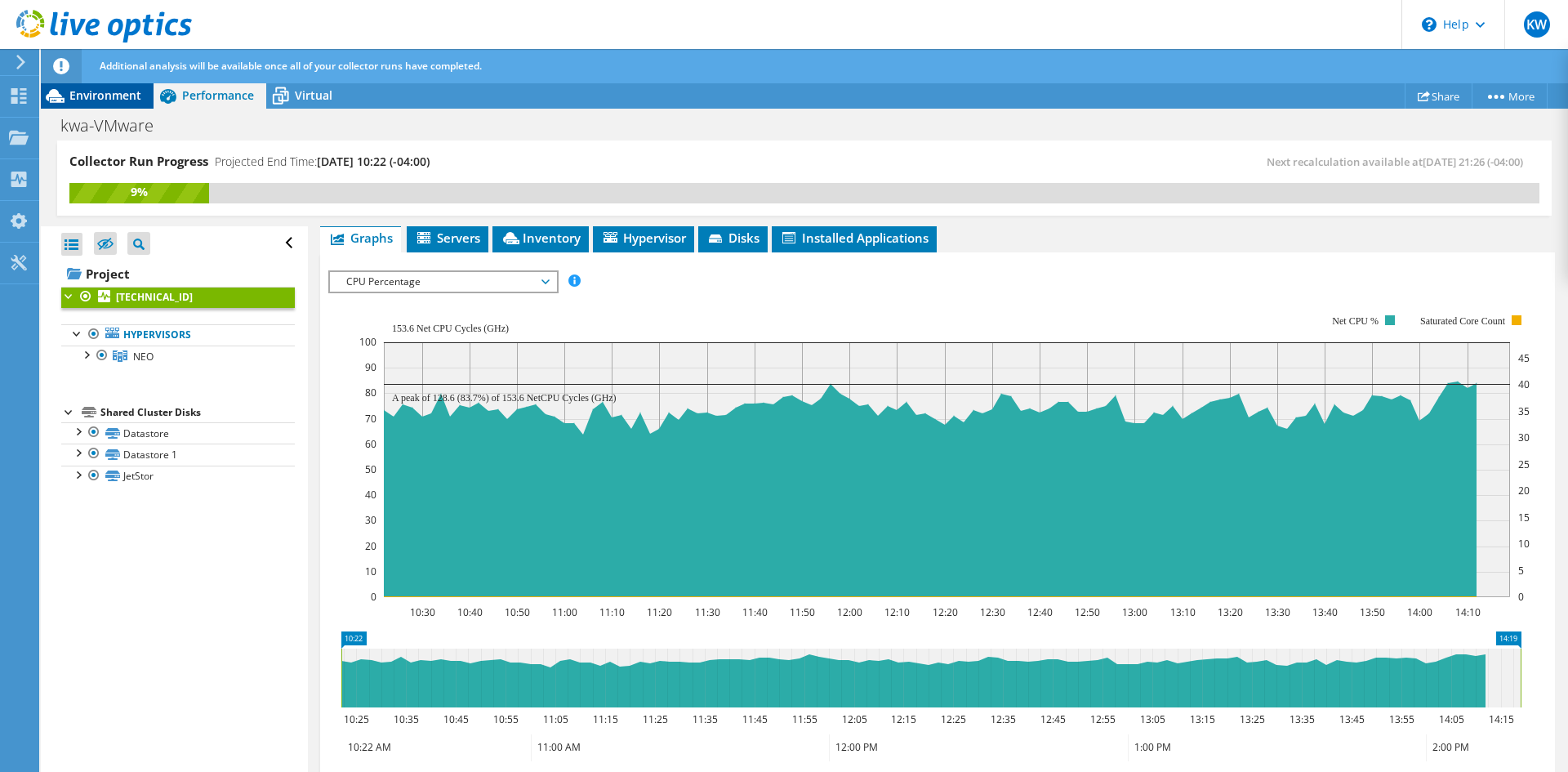
click at [100, 98] on span "Environment" at bounding box center [105, 95] width 71 height 16
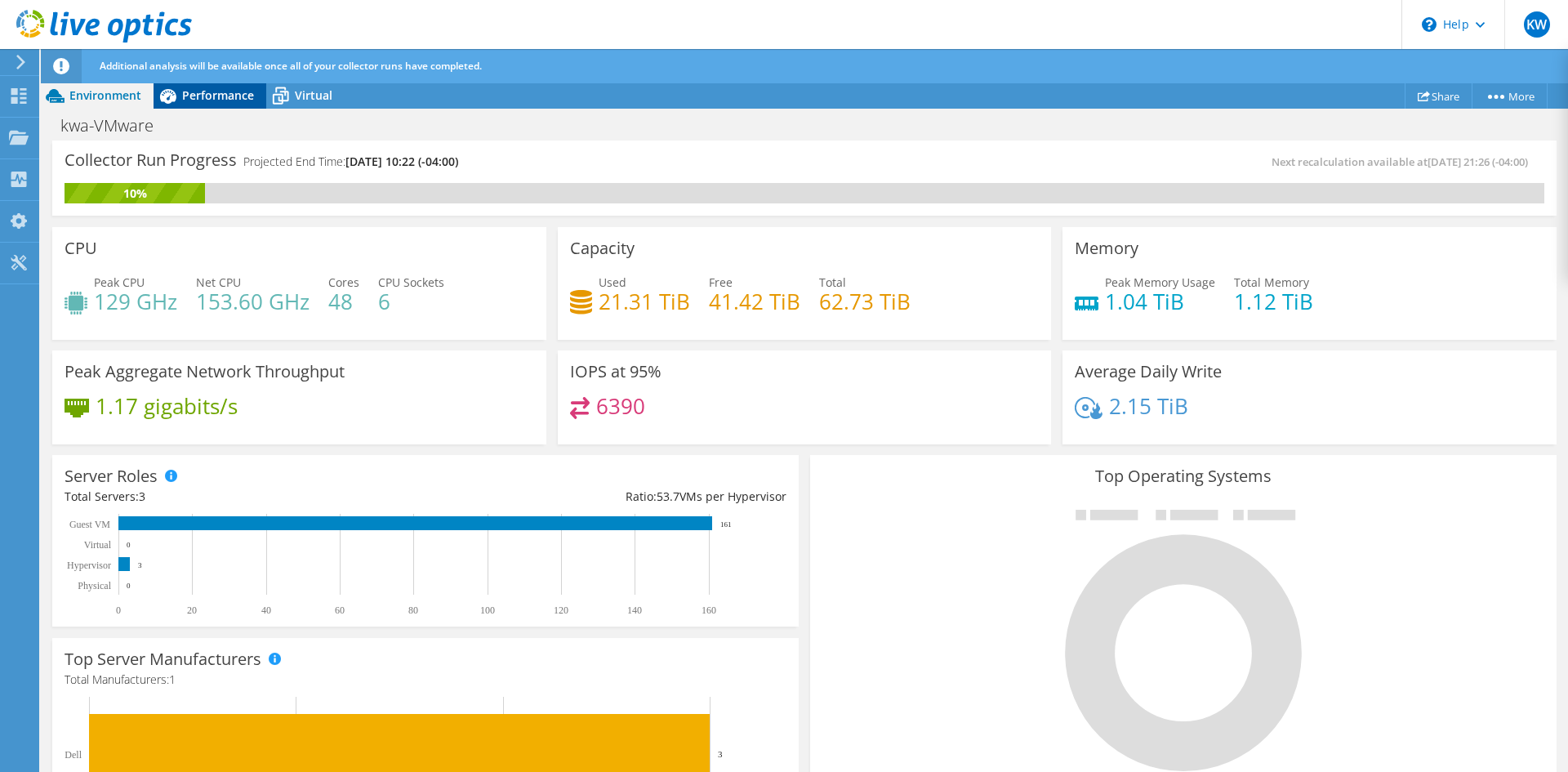
click at [205, 101] on span "Performance" at bounding box center [217, 95] width 71 height 16
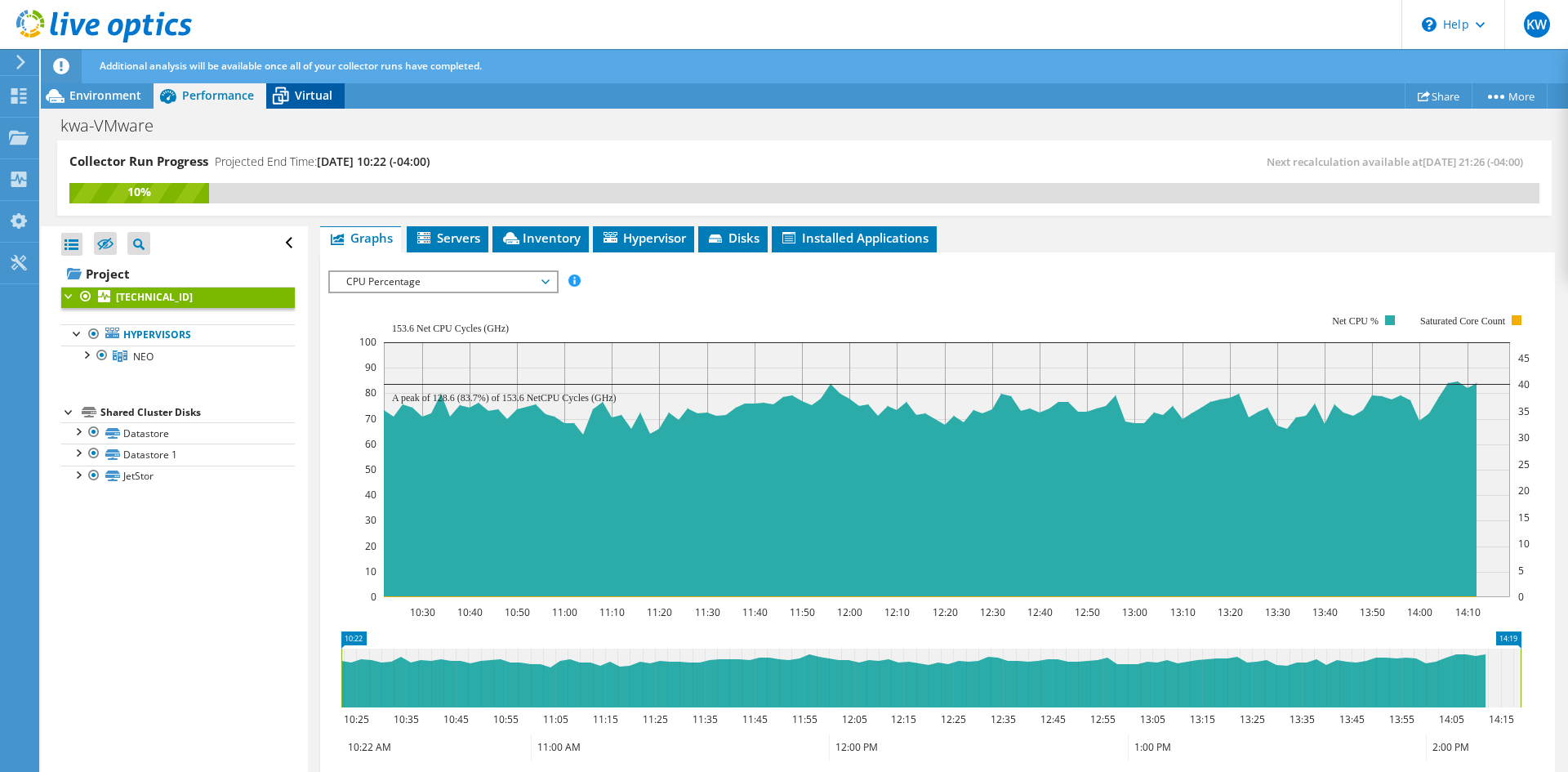
click at [268, 106] on icon at bounding box center [281, 96] width 28 height 28
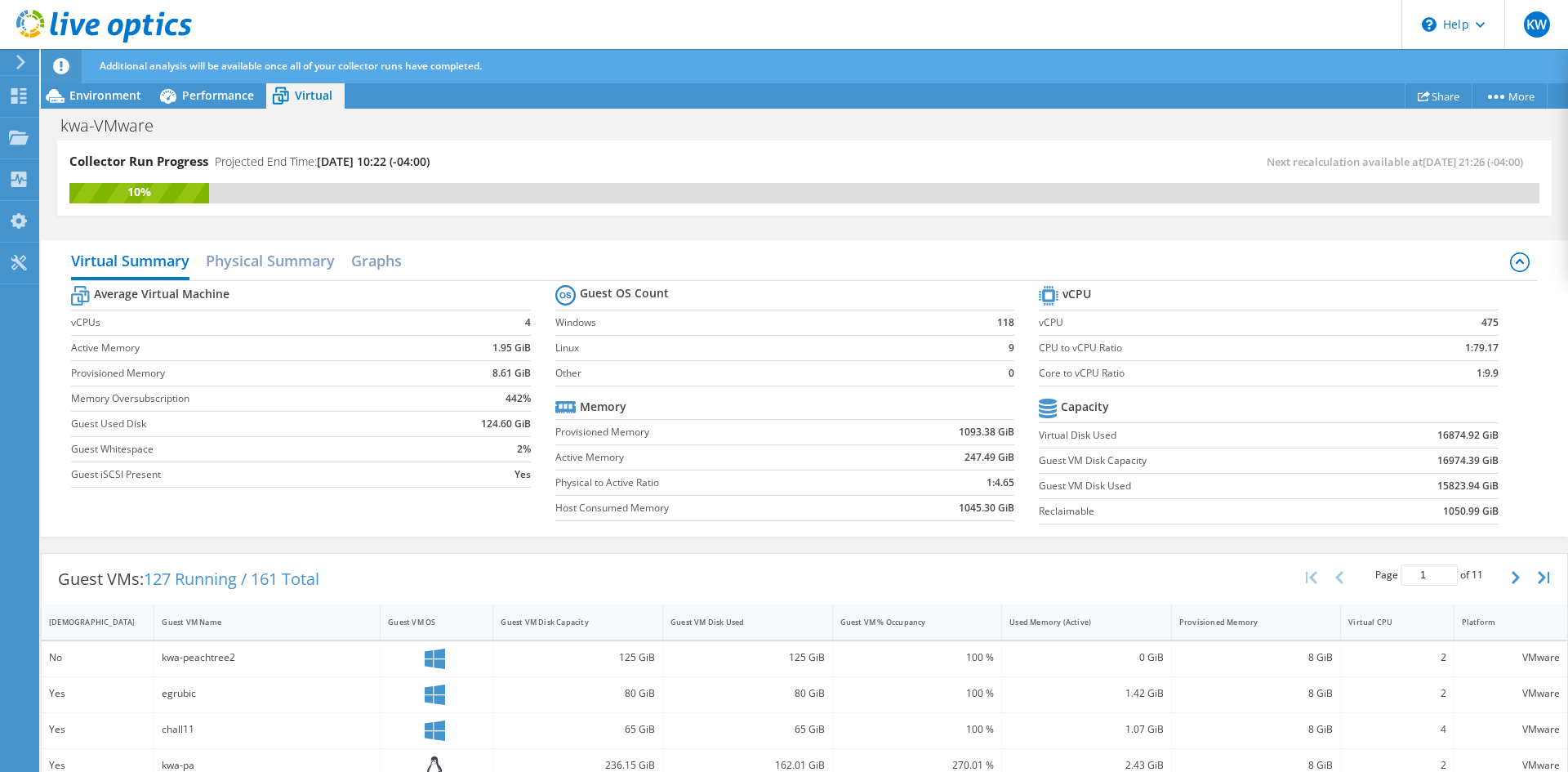
scroll to position [82, 0]
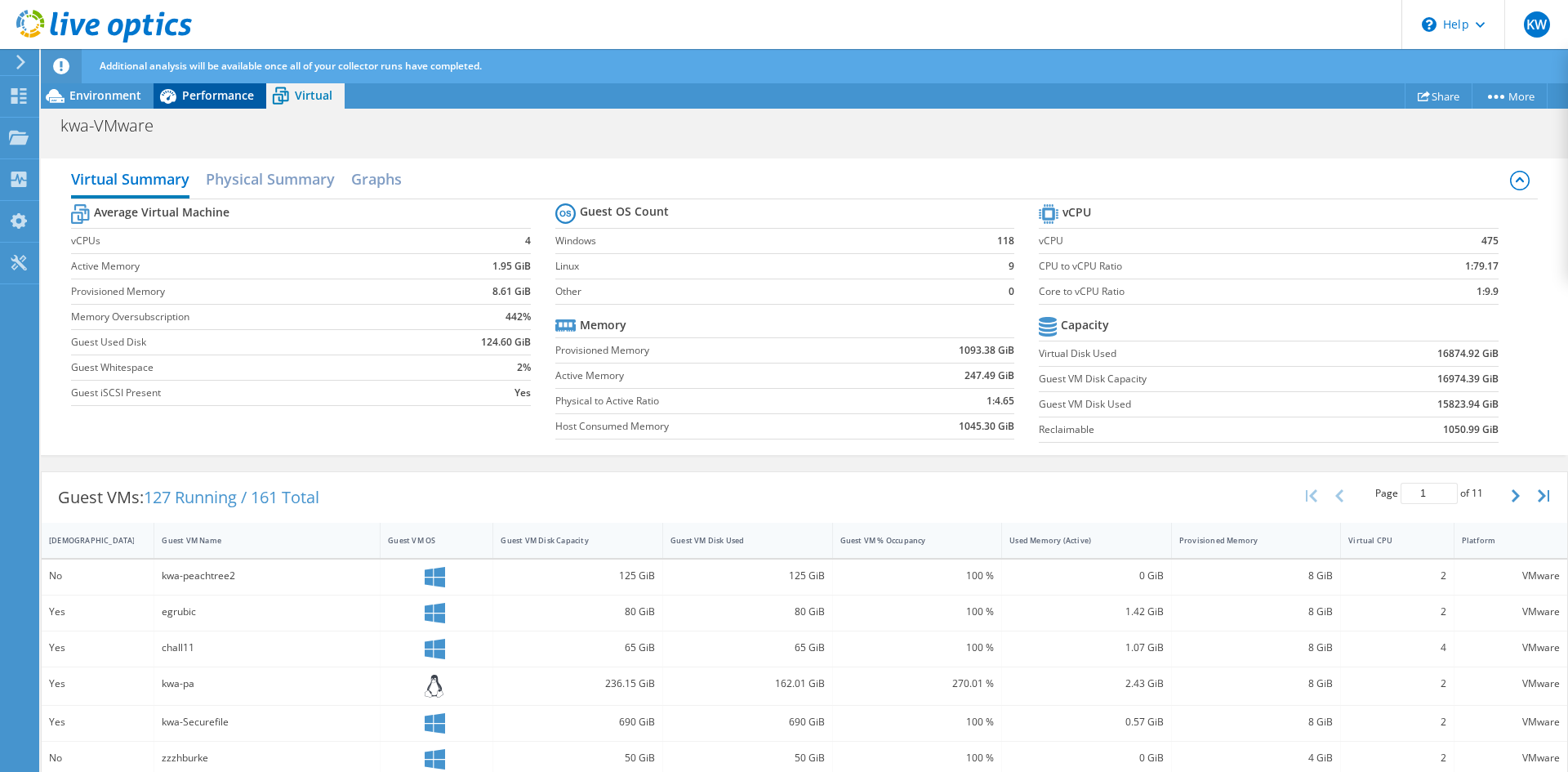
click at [199, 90] on span "Performance" at bounding box center [217, 95] width 71 height 16
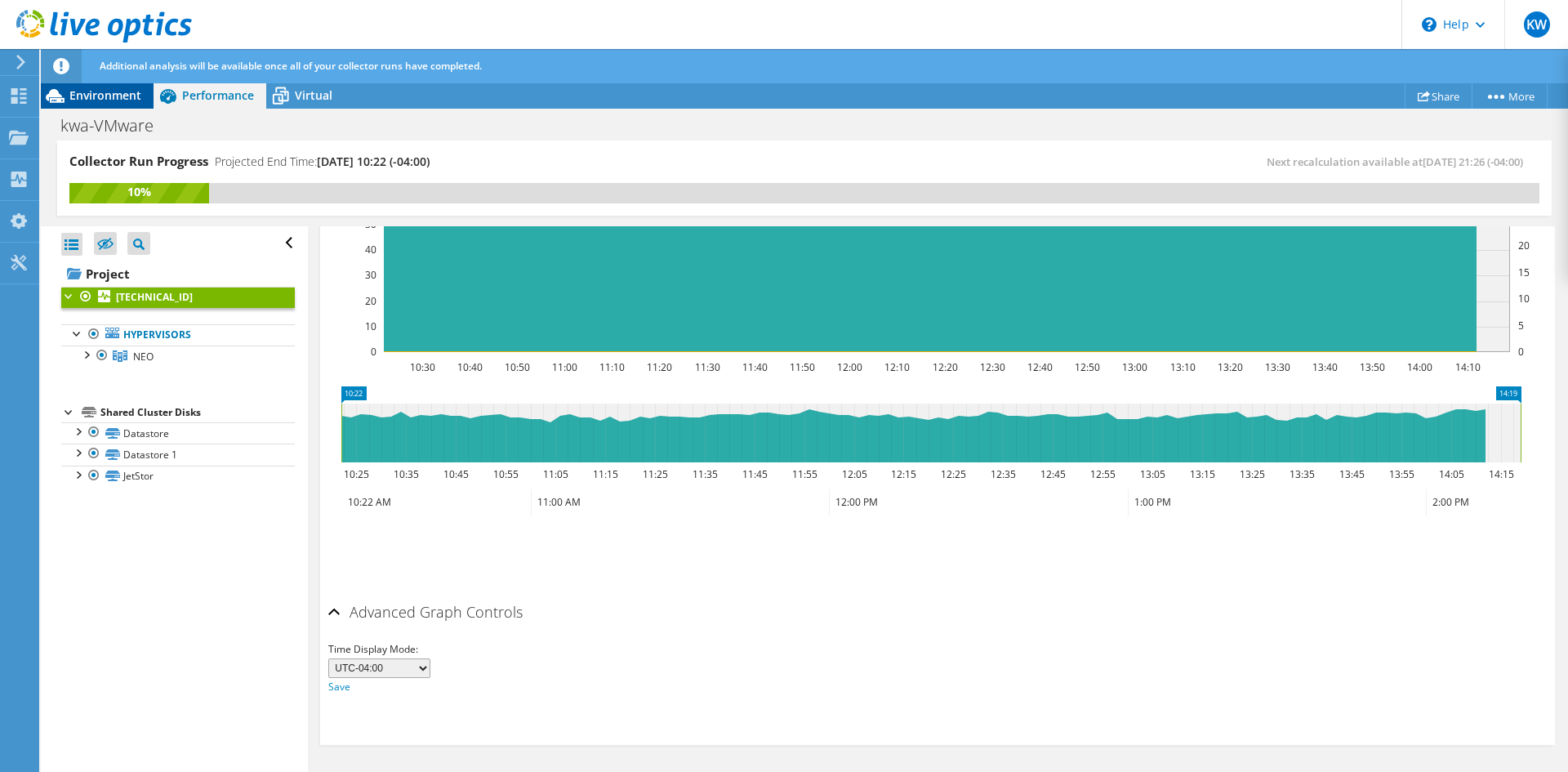
click at [82, 96] on span "Environment" at bounding box center [105, 95] width 71 height 16
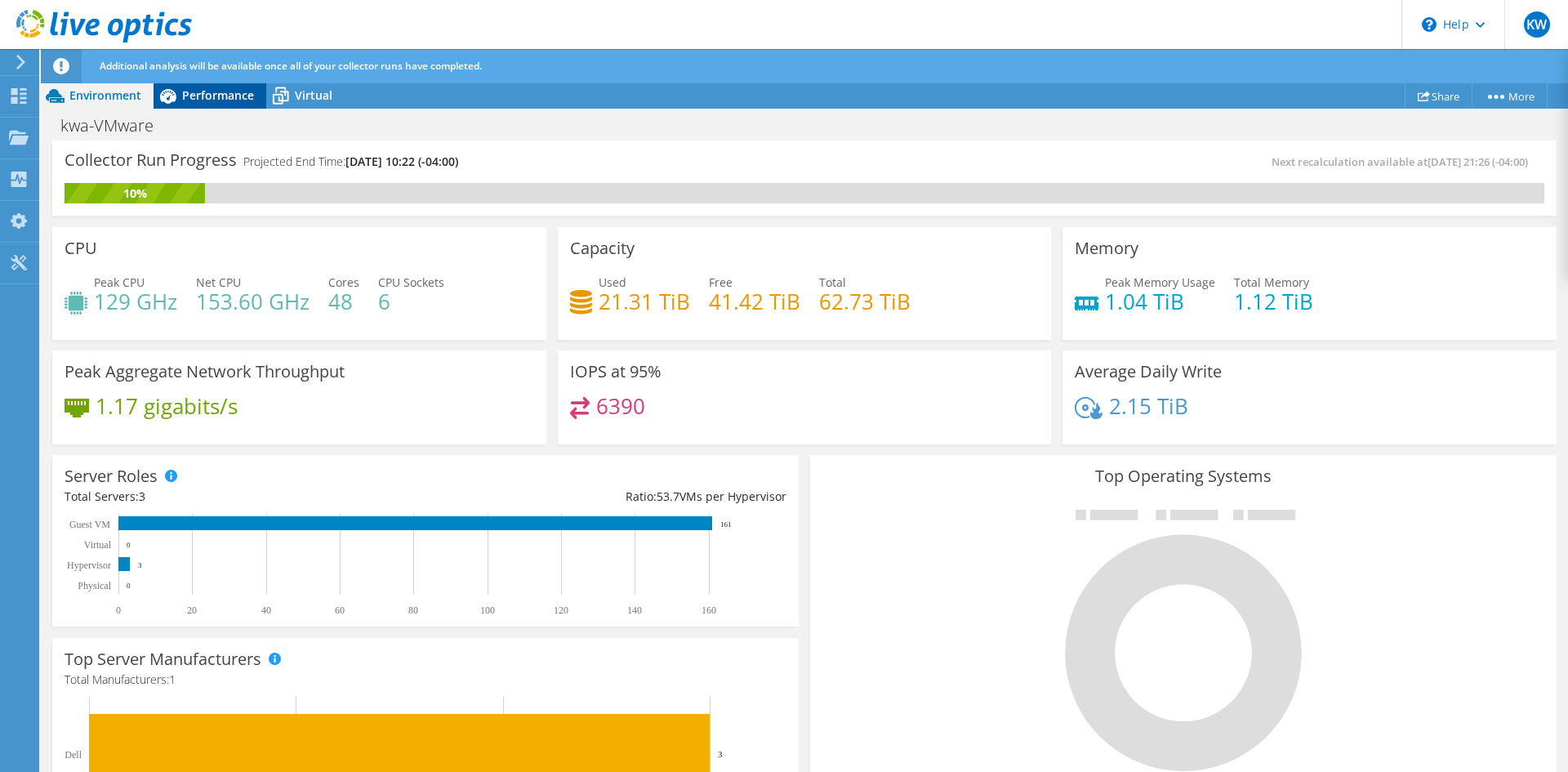
click at [223, 89] on span "Performance" at bounding box center [217, 95] width 71 height 16
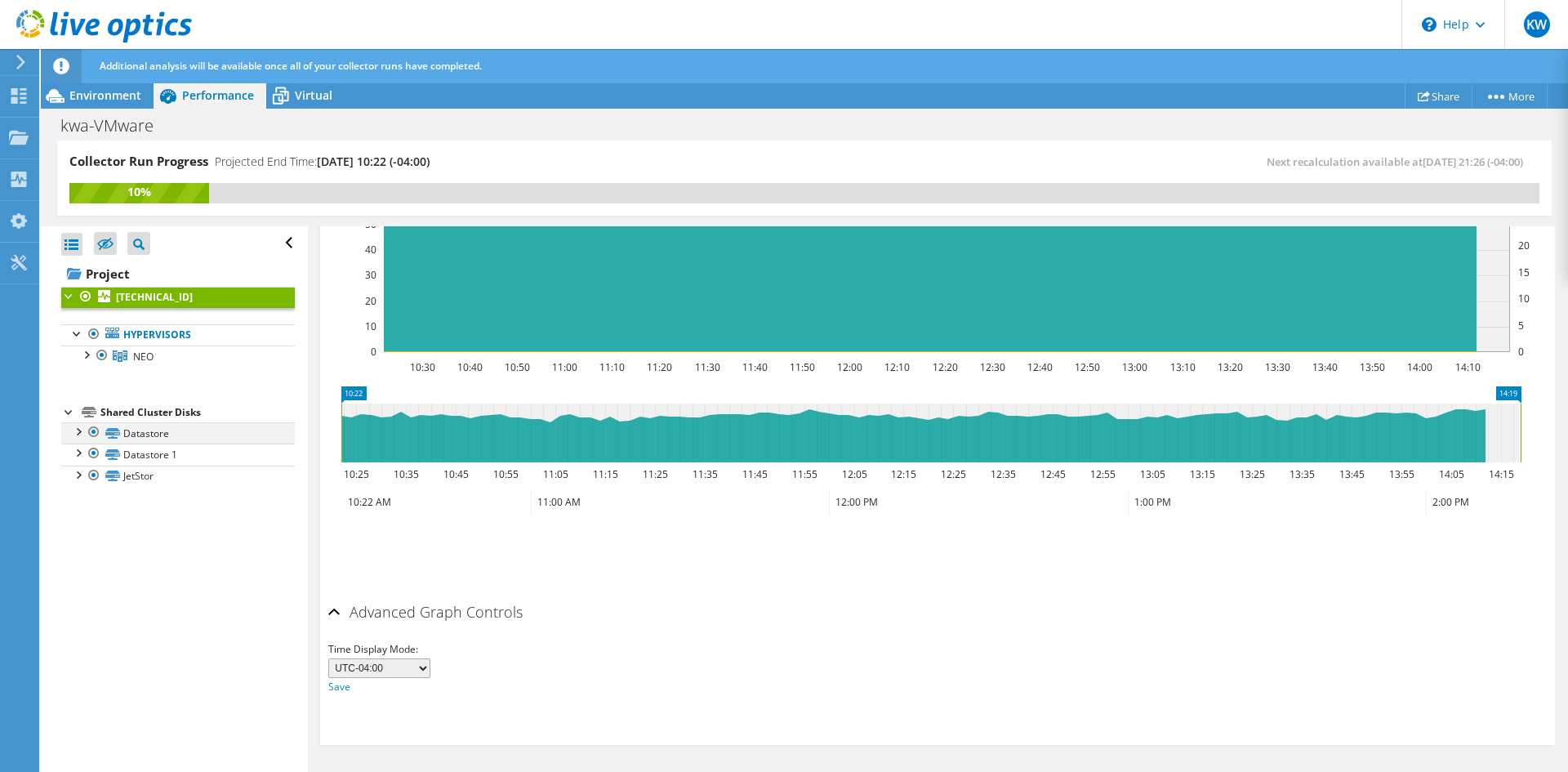
click at [74, 431] on div at bounding box center [78, 431] width 17 height 17
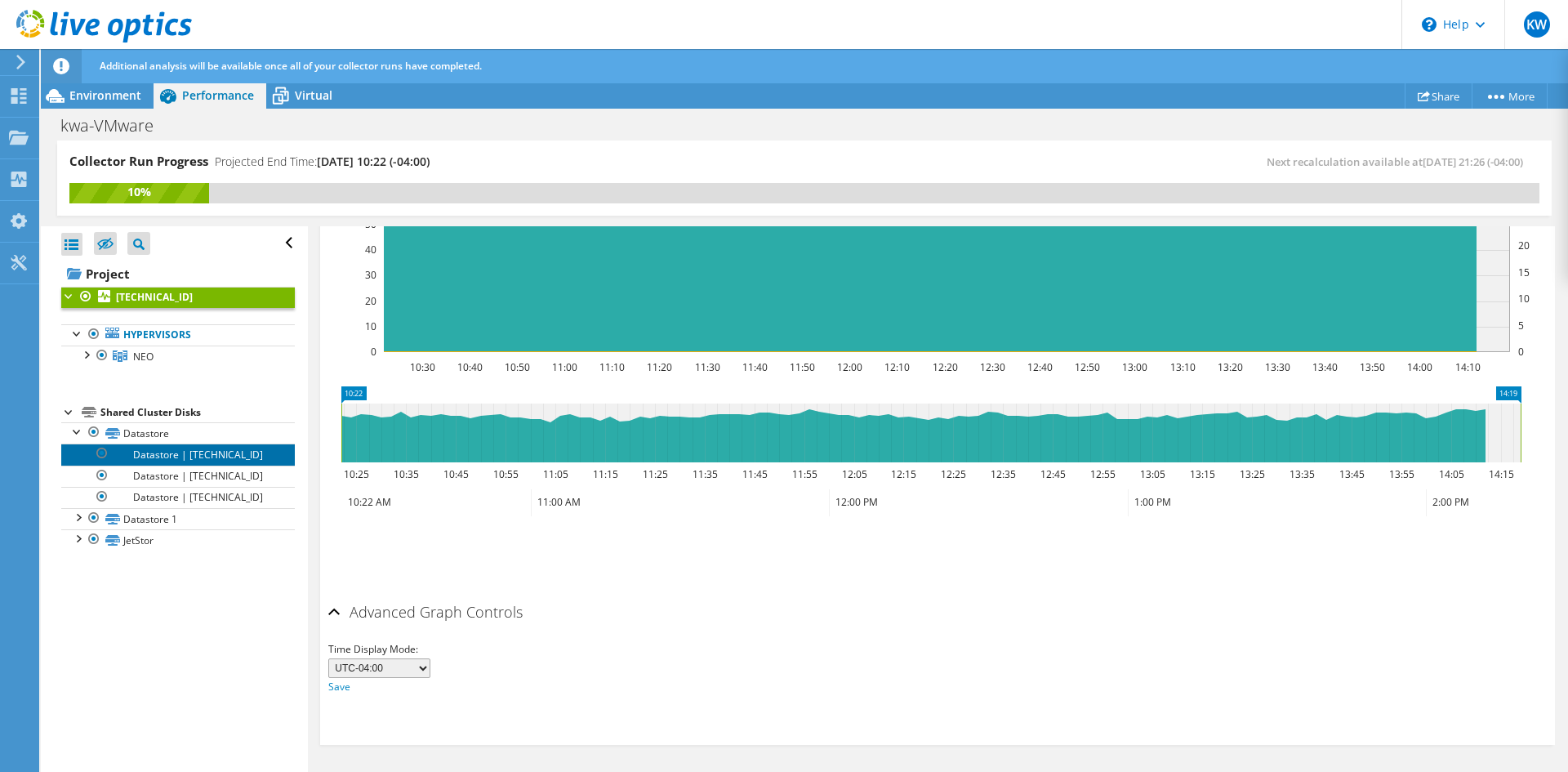
click at [140, 456] on link "Datastore | 10.32.43.7" at bounding box center [177, 454] width 234 height 21
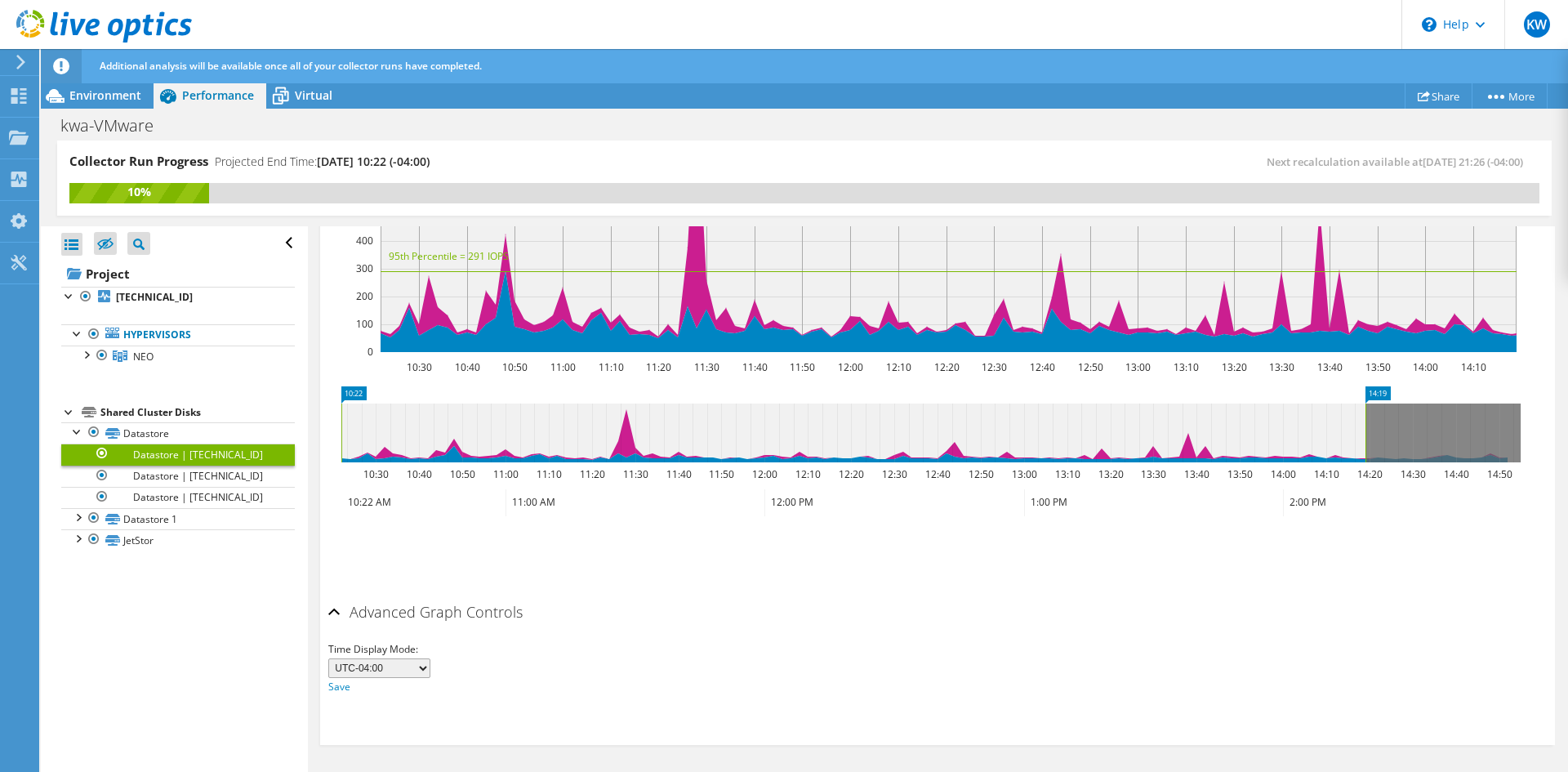
scroll to position [497, 0]
click at [139, 473] on link "Datastore | 10.32.43.8" at bounding box center [177, 476] width 234 height 21
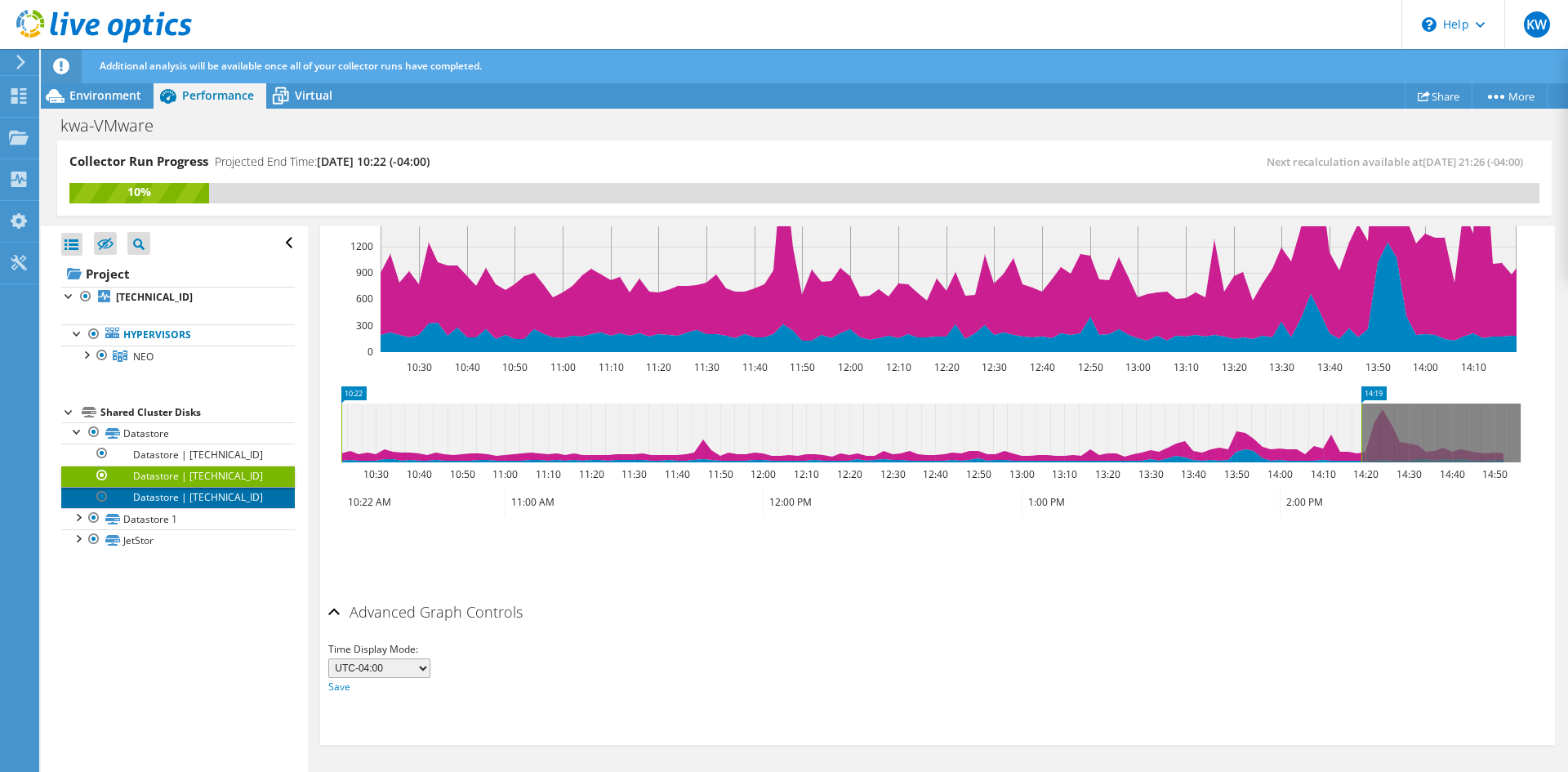
click at [222, 493] on link "Datastore | 10.32.43.9" at bounding box center [177, 498] width 234 height 21
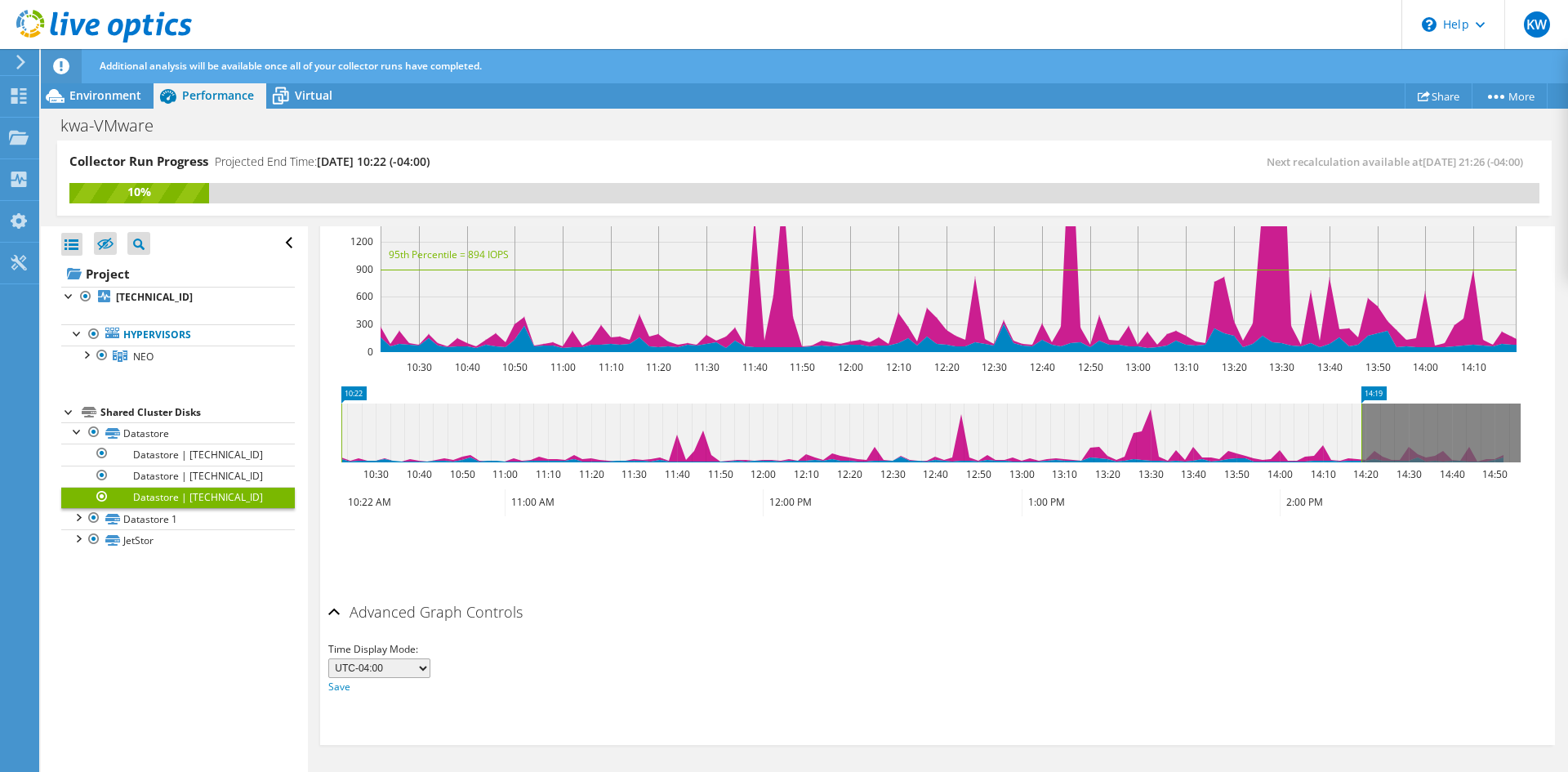
click at [1145, 438] on icon at bounding box center [852, 432] width 1020 height 59
click at [229, 476] on link "Datastore | 10.32.43.8" at bounding box center [177, 476] width 234 height 21
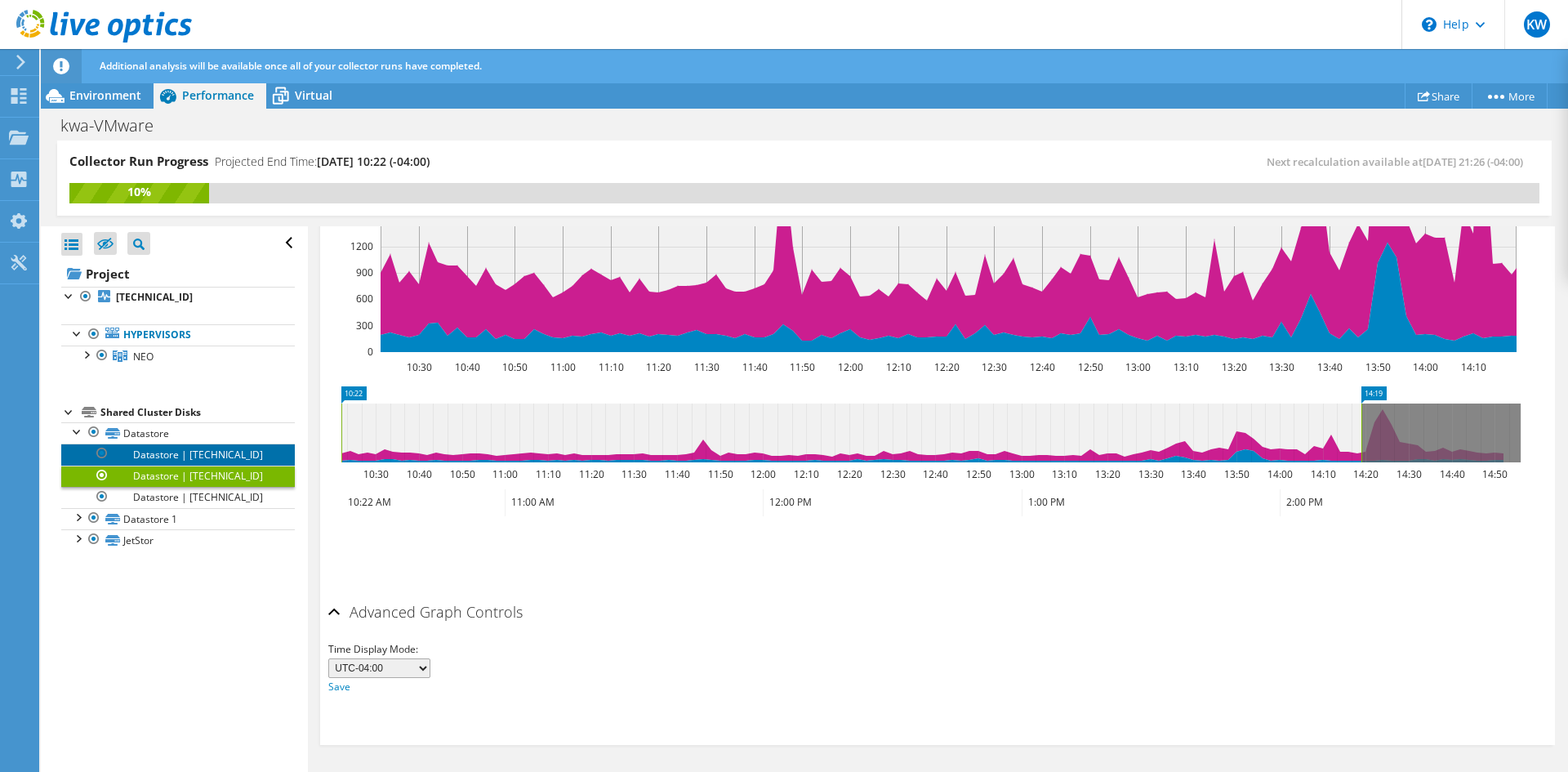
click at [225, 453] on link "Datastore | 10.32.43.7" at bounding box center [177, 454] width 234 height 21
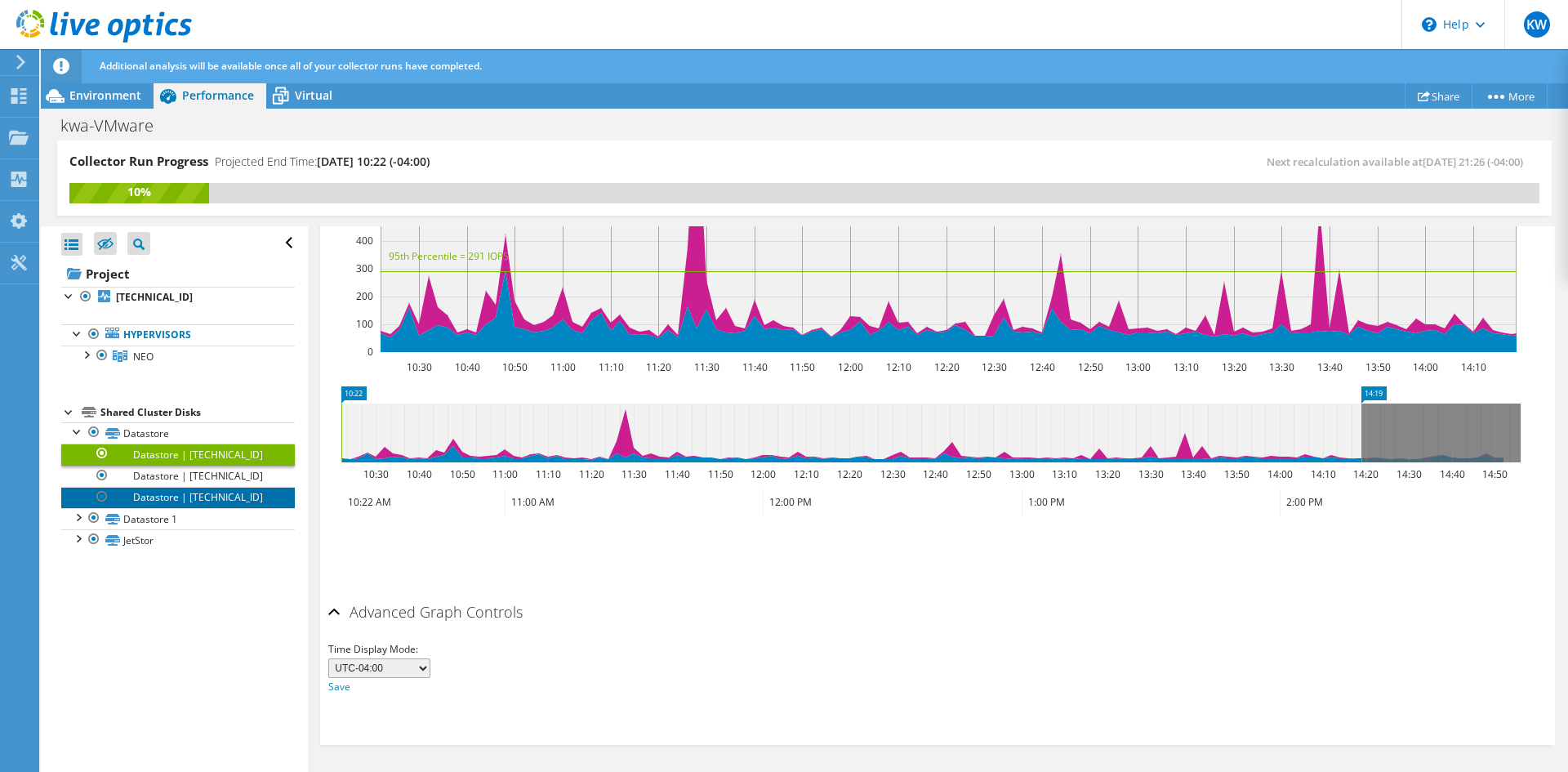
click at [224, 499] on link "Datastore | 10.32.43.9" at bounding box center [177, 498] width 234 height 21
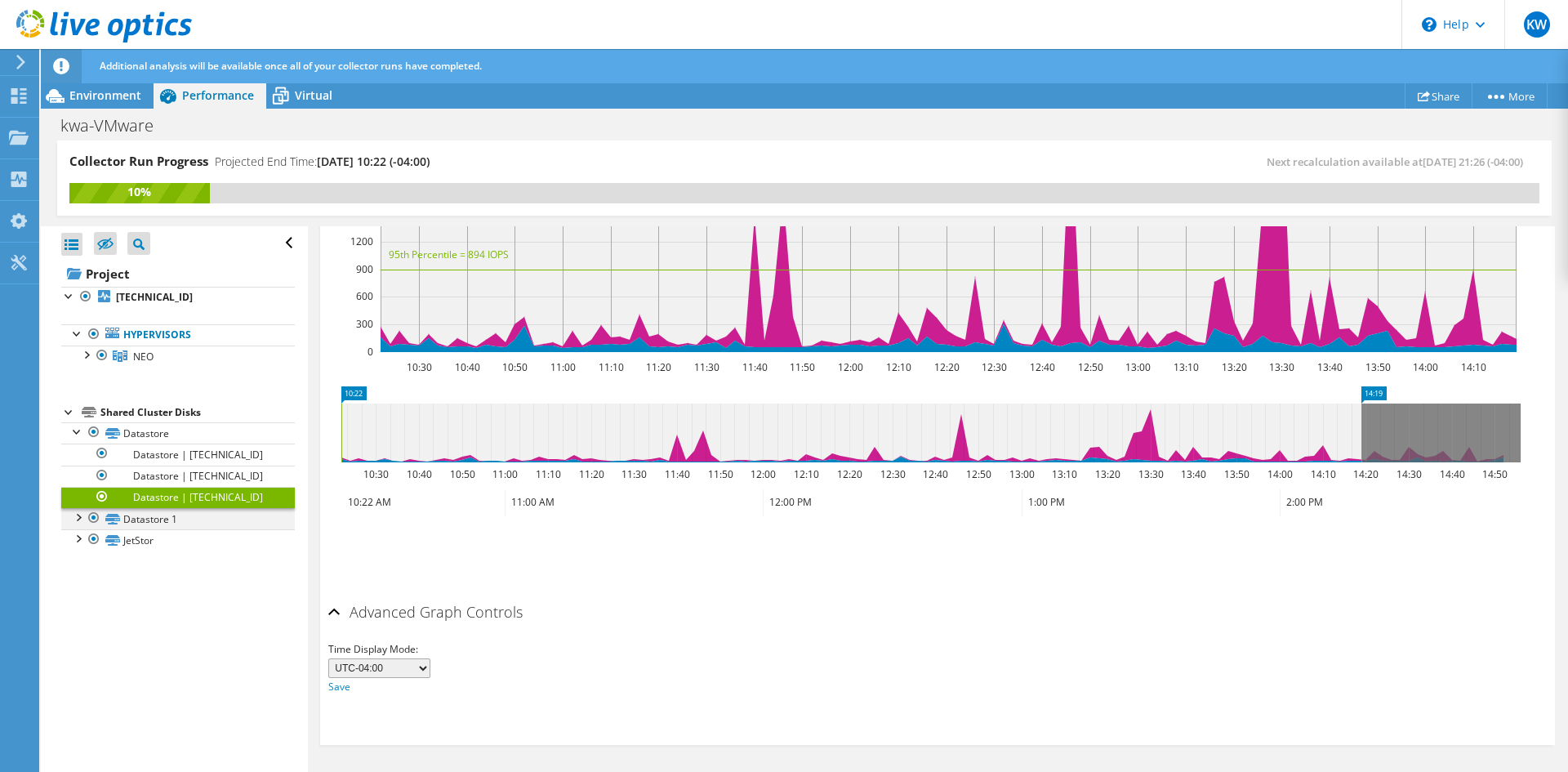
click at [73, 518] on div at bounding box center [78, 516] width 17 height 17
click at [204, 544] on link "Datastore 1 | 10.32.43.7" at bounding box center [177, 540] width 234 height 21
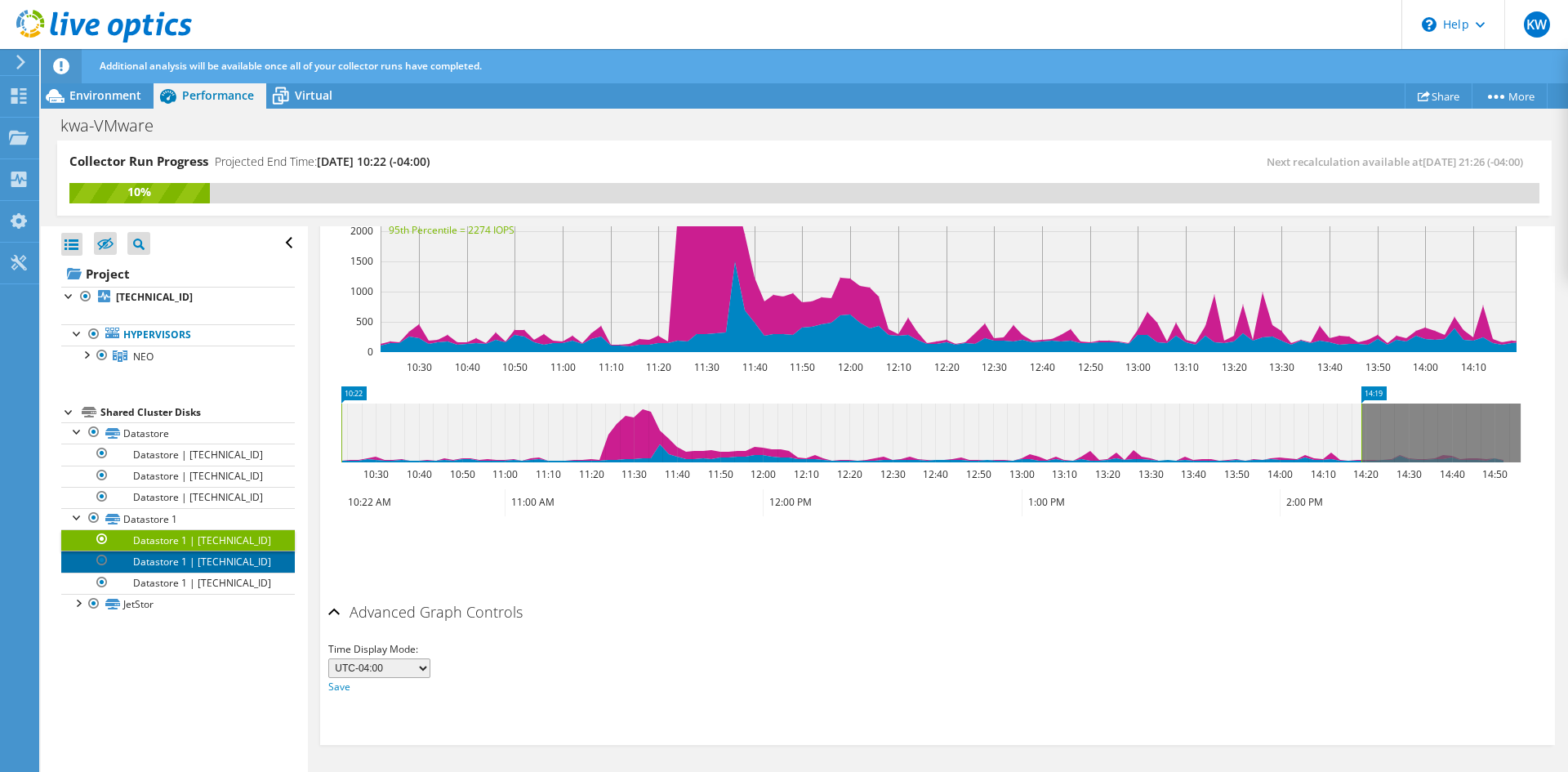
click at [222, 562] on link "Datastore 1 | 10.32.43.8" at bounding box center [177, 561] width 234 height 21
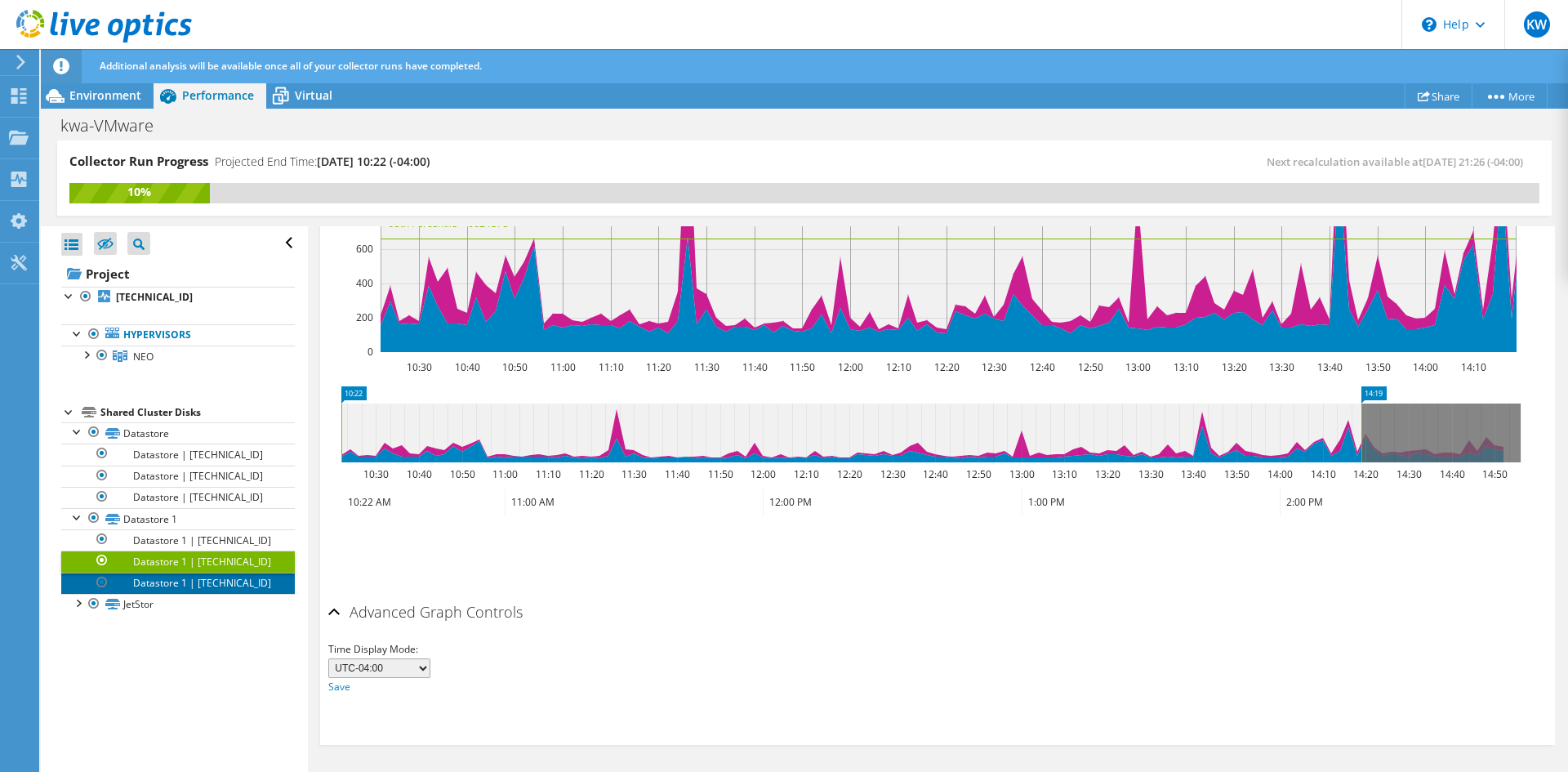
click at [237, 582] on link "Datastore 1 | 10.32.43.9" at bounding box center [177, 583] width 234 height 21
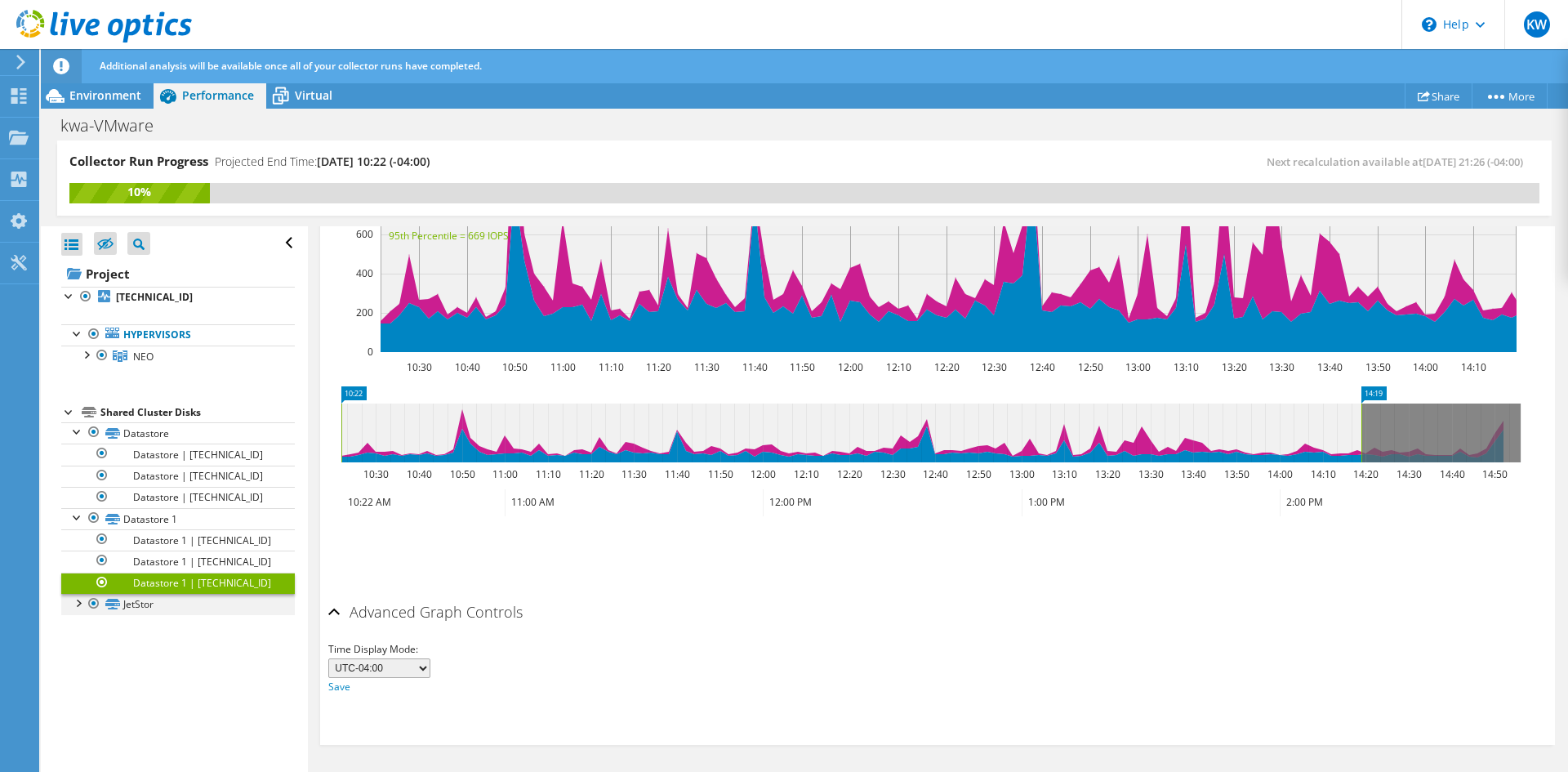
click at [79, 600] on div at bounding box center [78, 602] width 17 height 17
click at [191, 626] on link "JetStor | 10.32.43.7" at bounding box center [177, 626] width 234 height 21
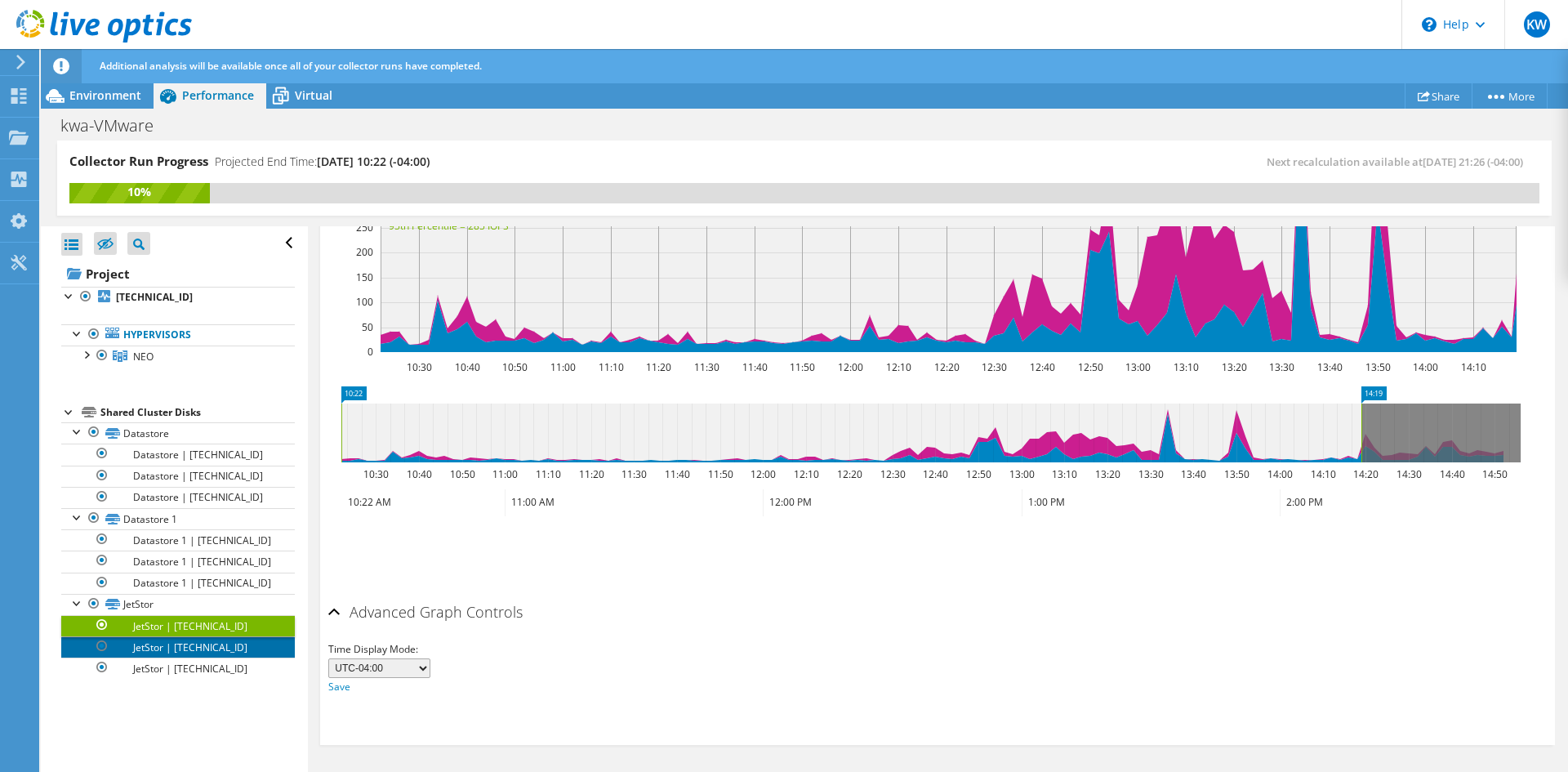
click at [193, 642] on link "JetStor | 10.32.43.8" at bounding box center [177, 647] width 234 height 21
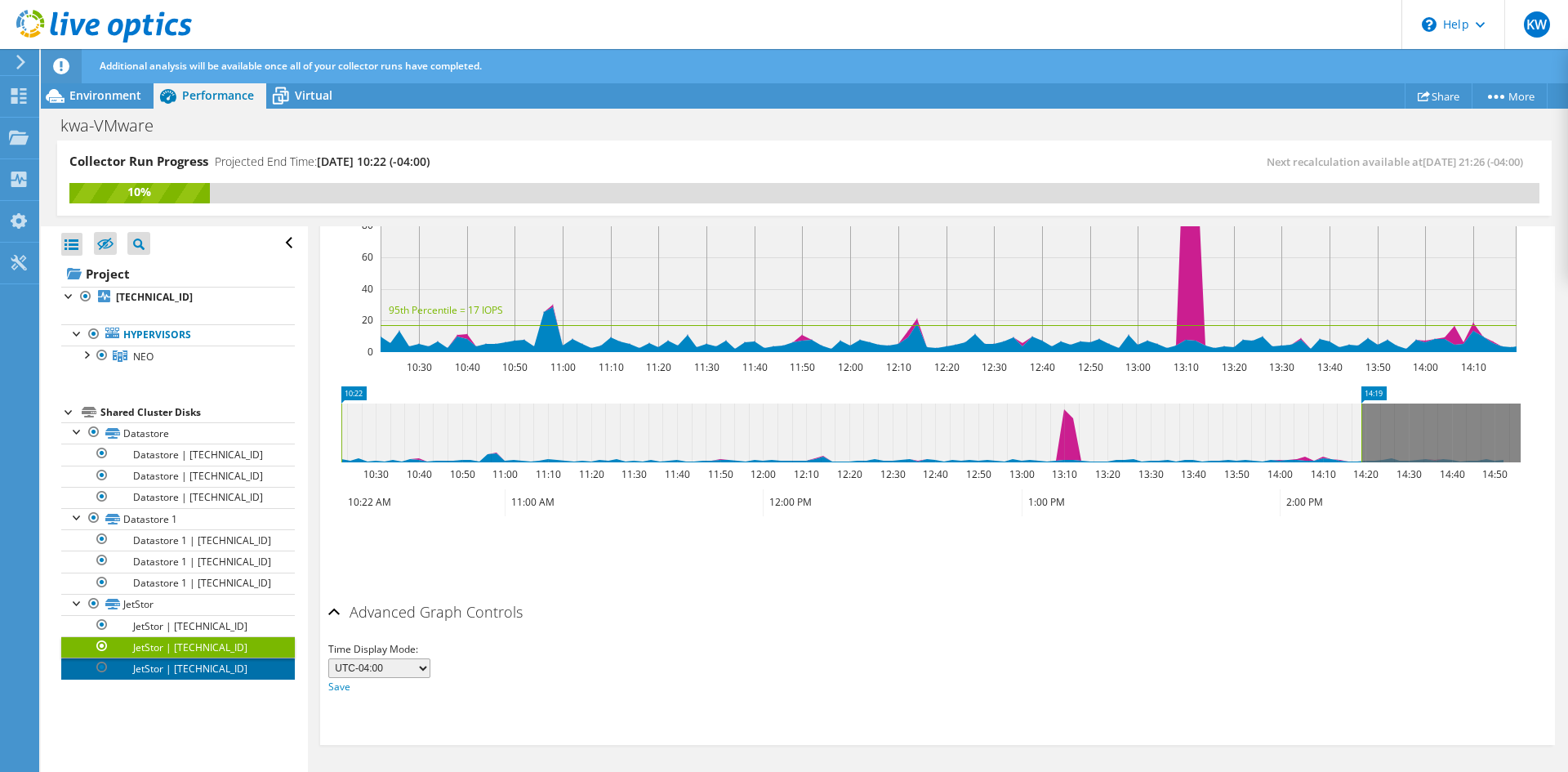
click at [168, 676] on link "JetStor | 10.32.43.9" at bounding box center [177, 668] width 234 height 21
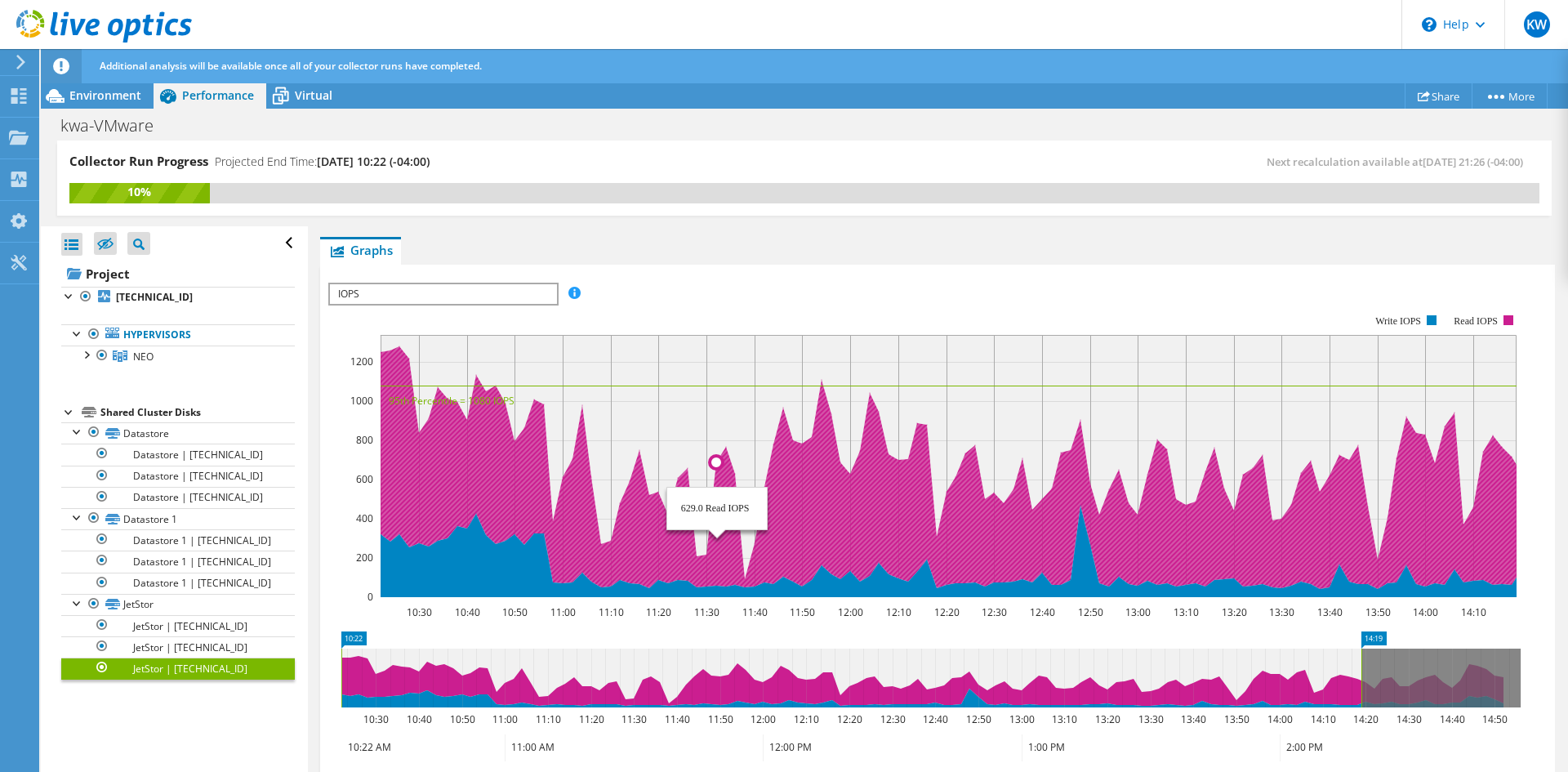
scroll to position [170, 0]
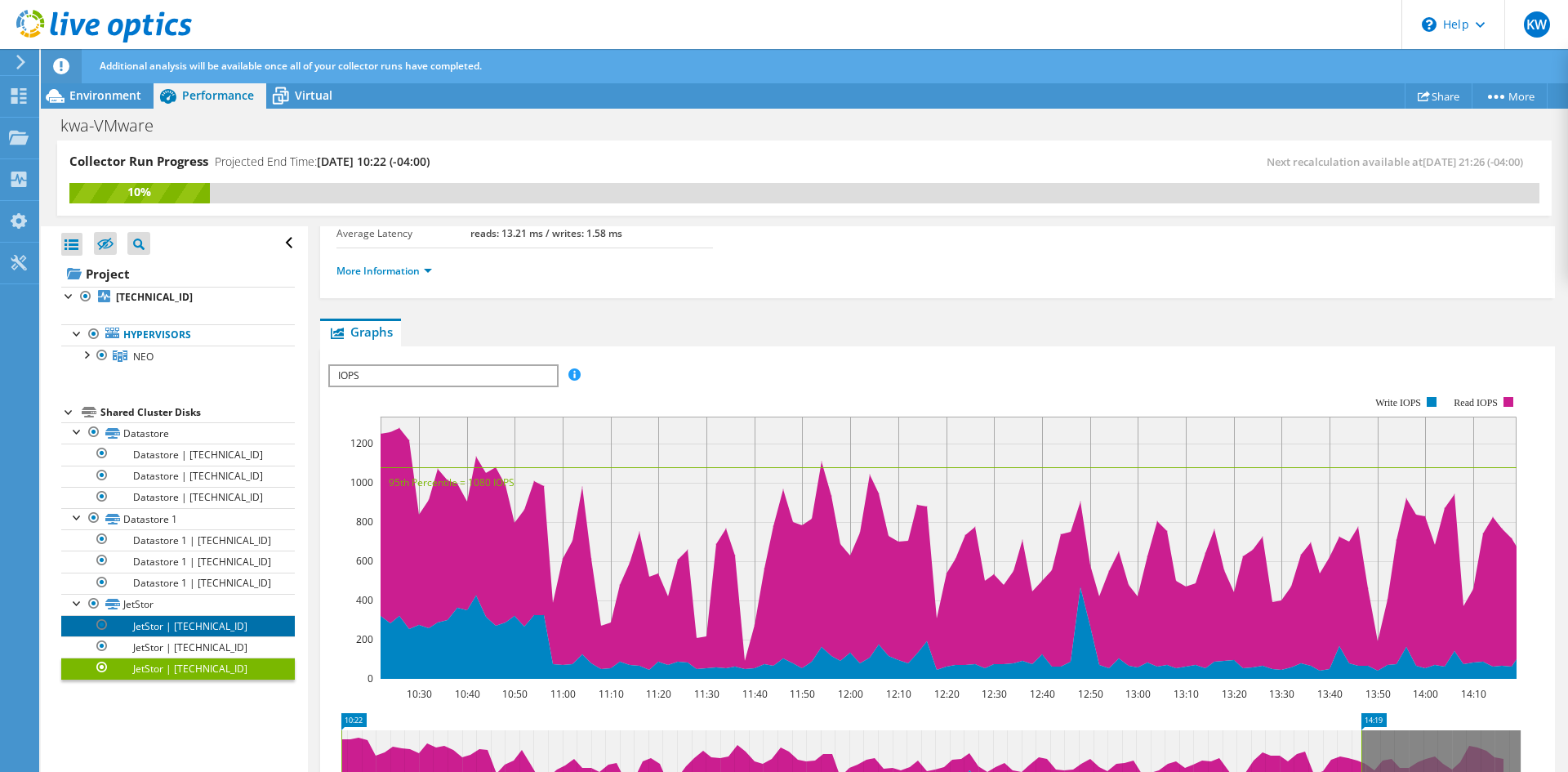
click at [207, 625] on link "JetStor | 10.32.43.7" at bounding box center [177, 626] width 234 height 21
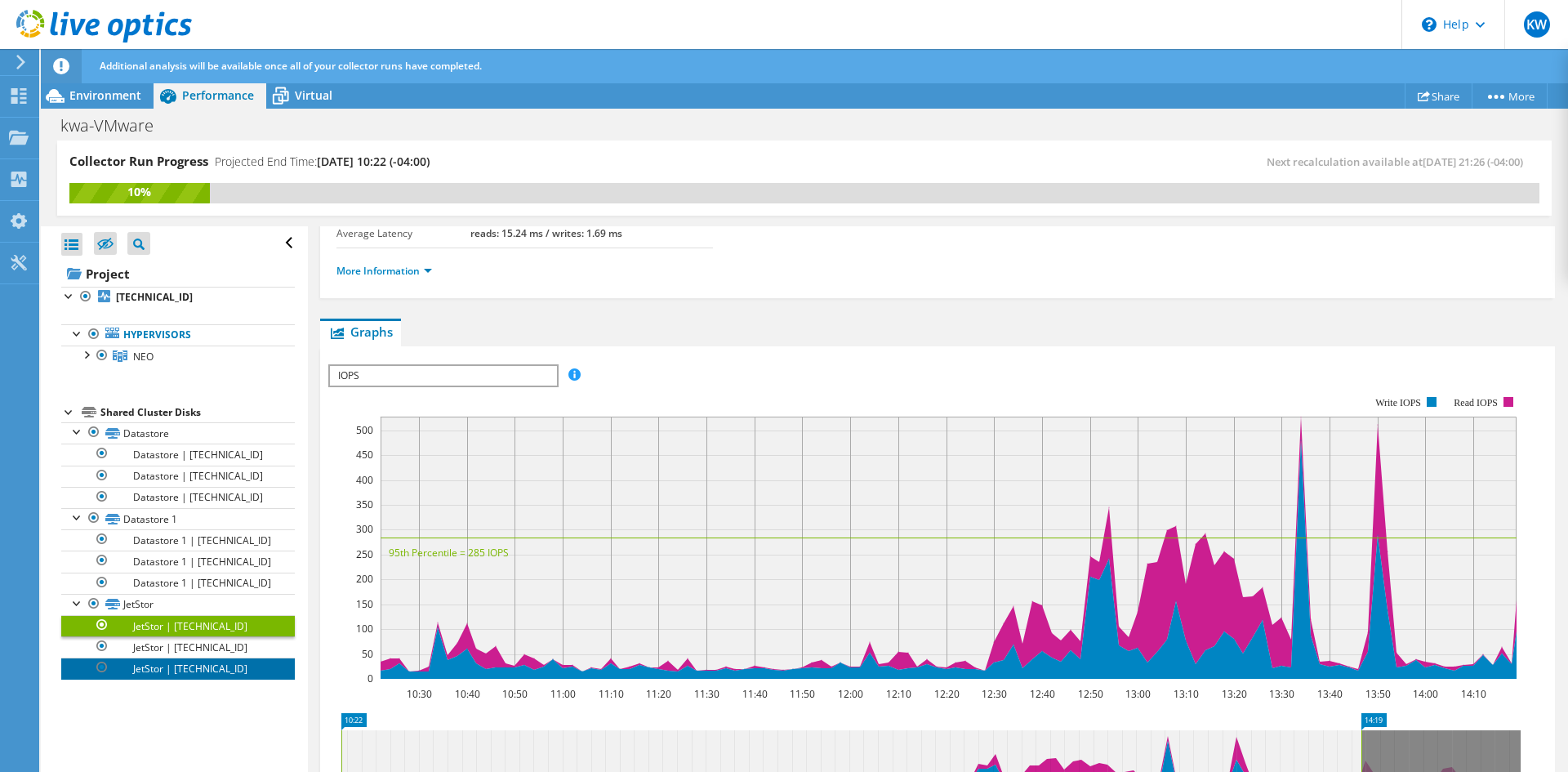
click at [192, 670] on link "JetStor | 10.32.43.9" at bounding box center [177, 668] width 234 height 21
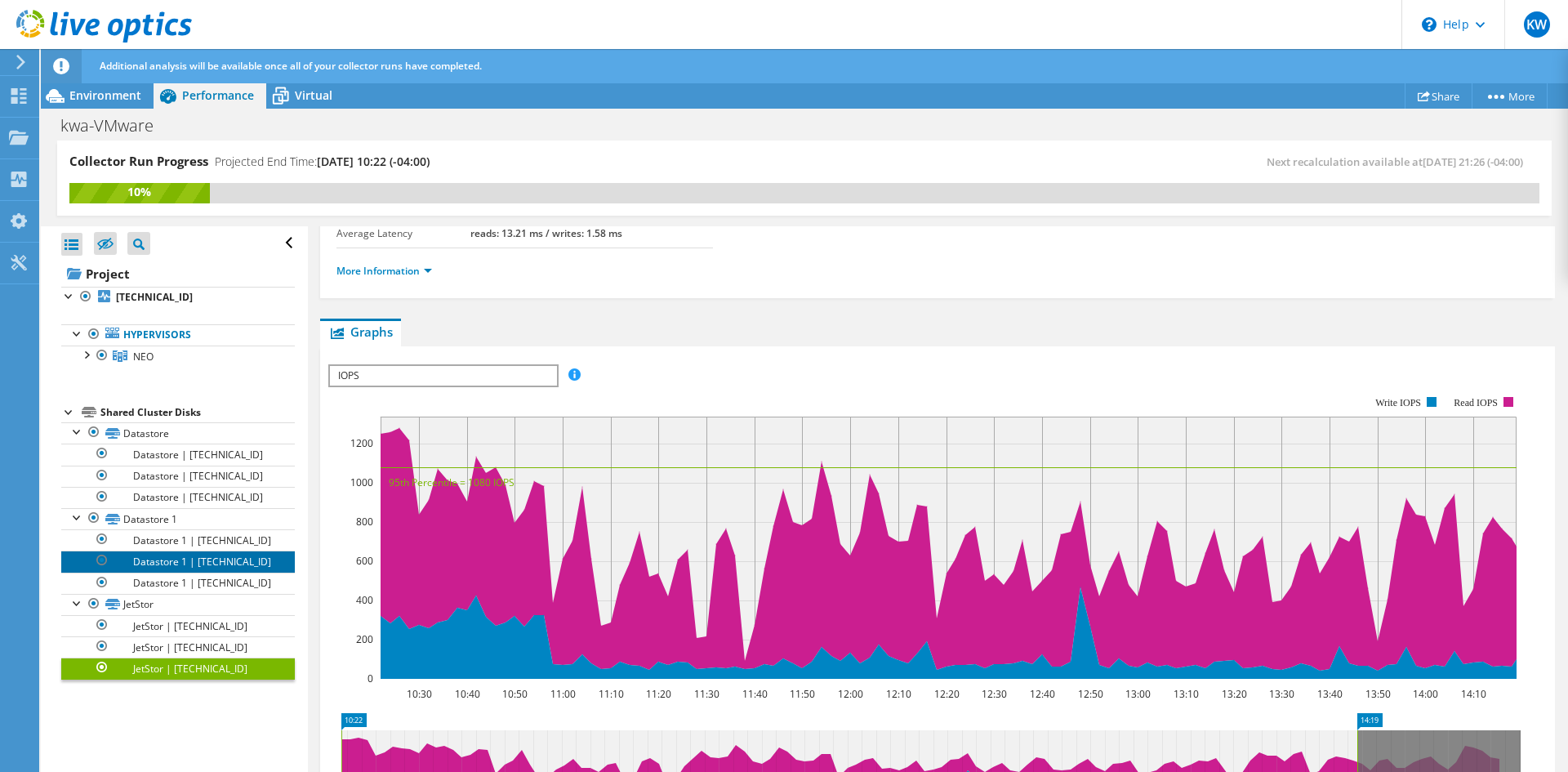
click at [199, 555] on link "Datastore 1 | 10.32.43.8" at bounding box center [177, 561] width 234 height 21
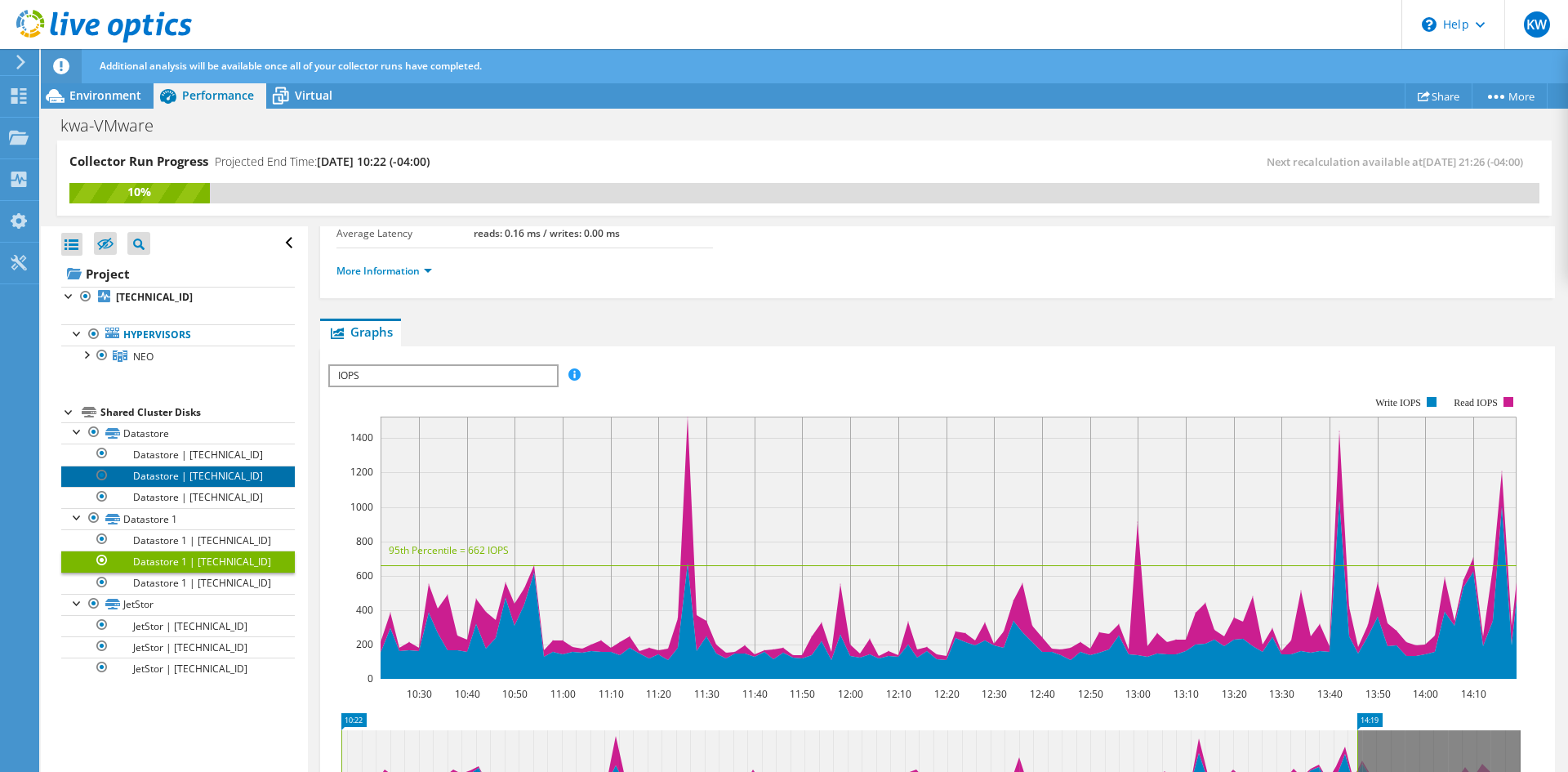
click at [204, 479] on link "Datastore | 10.32.43.8" at bounding box center [177, 476] width 234 height 21
